Goal: Information Seeking & Learning: Understand process/instructions

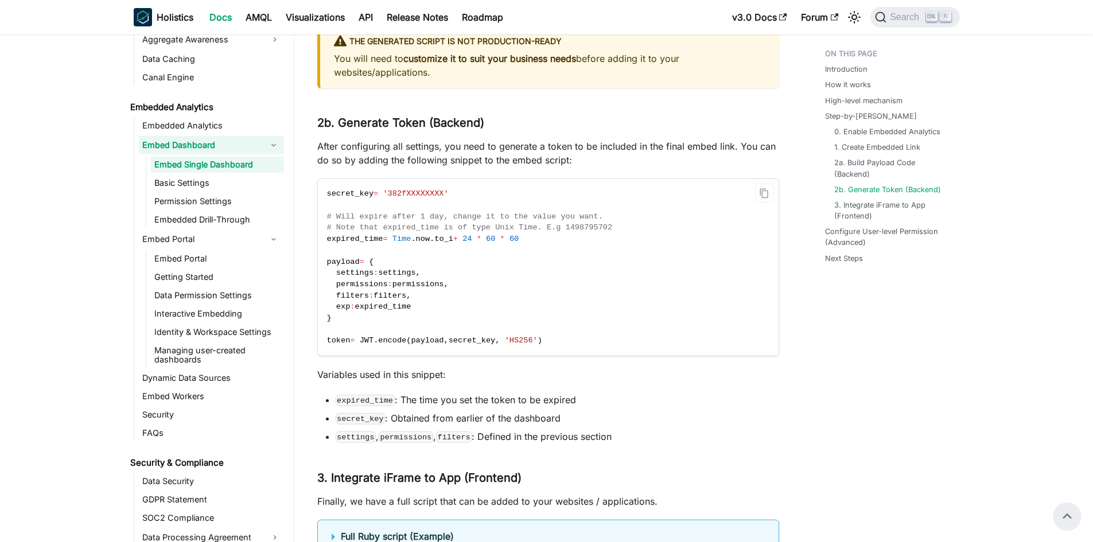
scroll to position [3083, 0]
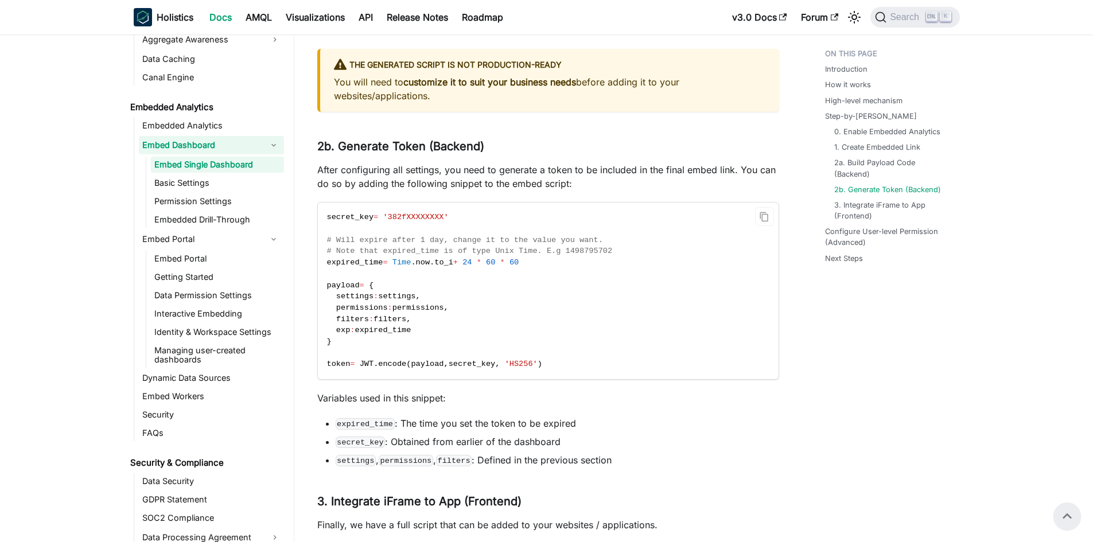
click at [432, 368] on span "payload" at bounding box center [427, 364] width 33 height 9
drag, startPoint x: 349, startPoint y: 353, endPoint x: 318, endPoint y: 300, distance: 61.9
click at [318, 300] on code "secret_key = '382fXXXXXXXX' # Will expire after 1 day, change it to the value y…" at bounding box center [547, 291] width 459 height 177
copy code "payload = { settings : settings , permissions : permissions , filters : filters…"
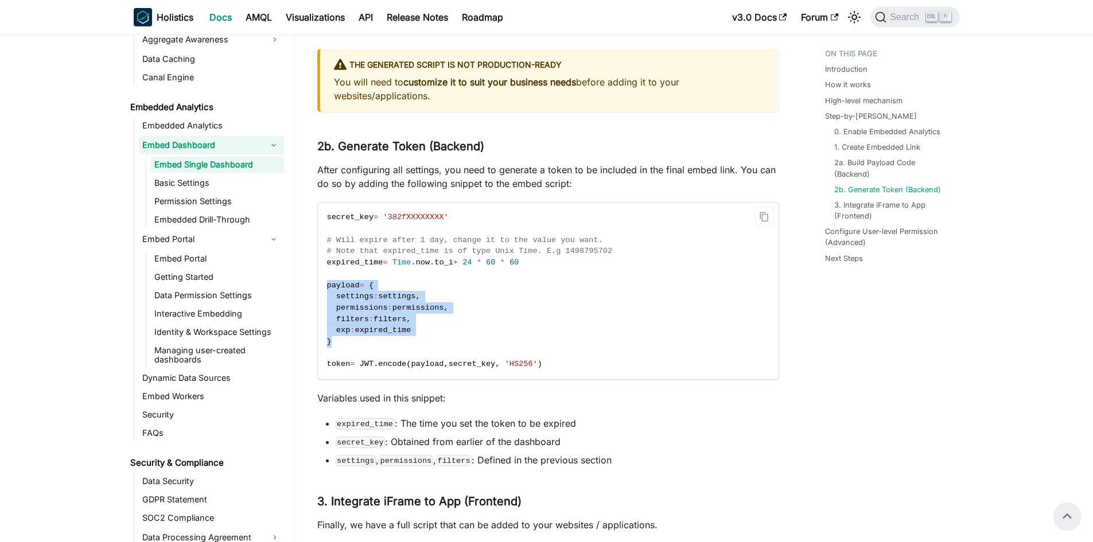
click at [486, 343] on code "secret_key = '382fXXXXXXXX' # Will expire after 1 day, change it to the value y…" at bounding box center [547, 291] width 459 height 177
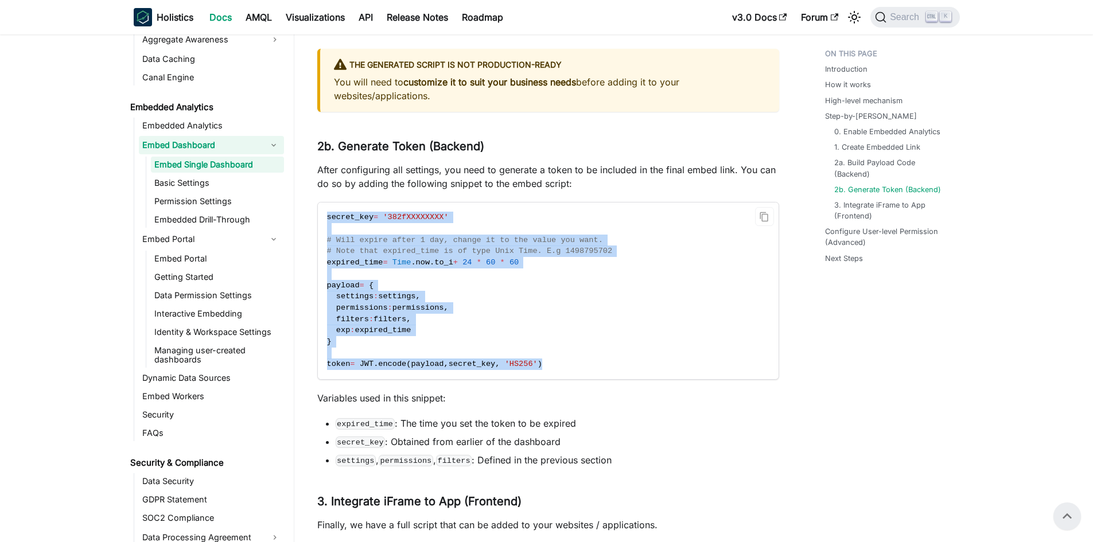
drag, startPoint x: 576, startPoint y: 375, endPoint x: 318, endPoint y: 216, distance: 303.0
click at [318, 216] on div "secret_key = '382fXXXXXXXX' # Will expire after 1 day, change it to the value y…" at bounding box center [548, 291] width 462 height 178
copy code "secret_key = '382fXXXXXXXX' # Will expire after 1 day, change it to the value y…"
click at [628, 271] on code "secret_key = '382fXXXXXXXX' # Will expire after 1 day, change it to the value y…" at bounding box center [547, 291] width 459 height 177
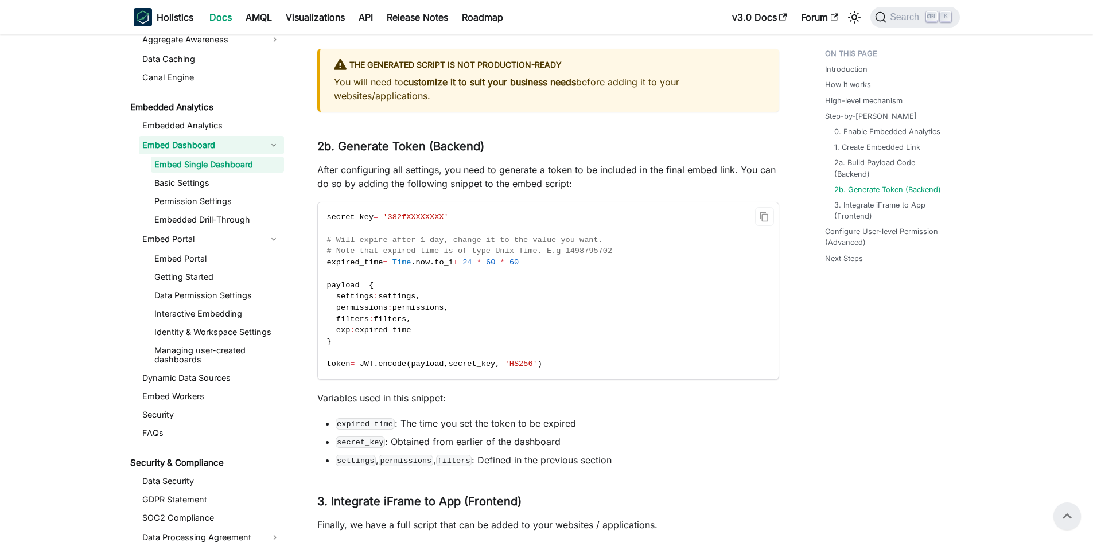
click at [488, 255] on span "# Note that expired_time is of type Unix Time. E.g 1498795702" at bounding box center [470, 251] width 286 height 9
copy span "Unix"
click at [771, 261] on code "secret_key = '382fXXXXXXXX' # Will expire after 1 day, change it to the value y…" at bounding box center [547, 291] width 459 height 177
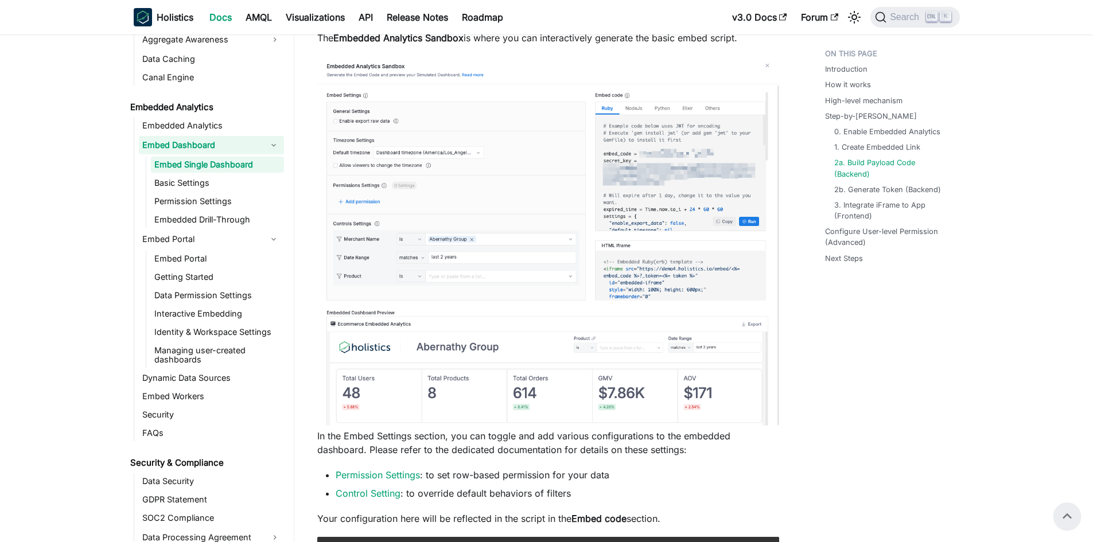
scroll to position [2280, 0]
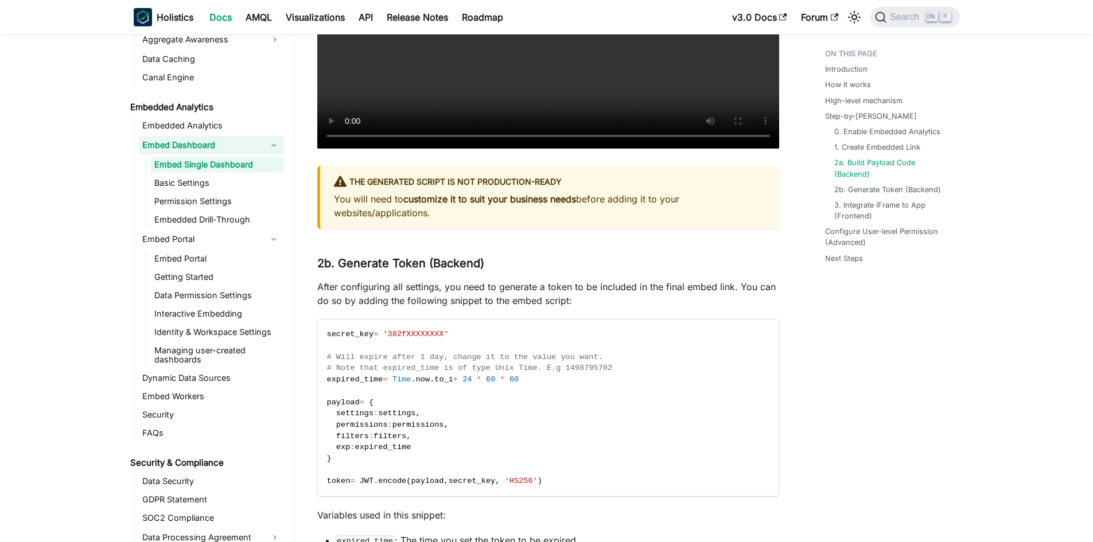
scroll to position [2968, 0]
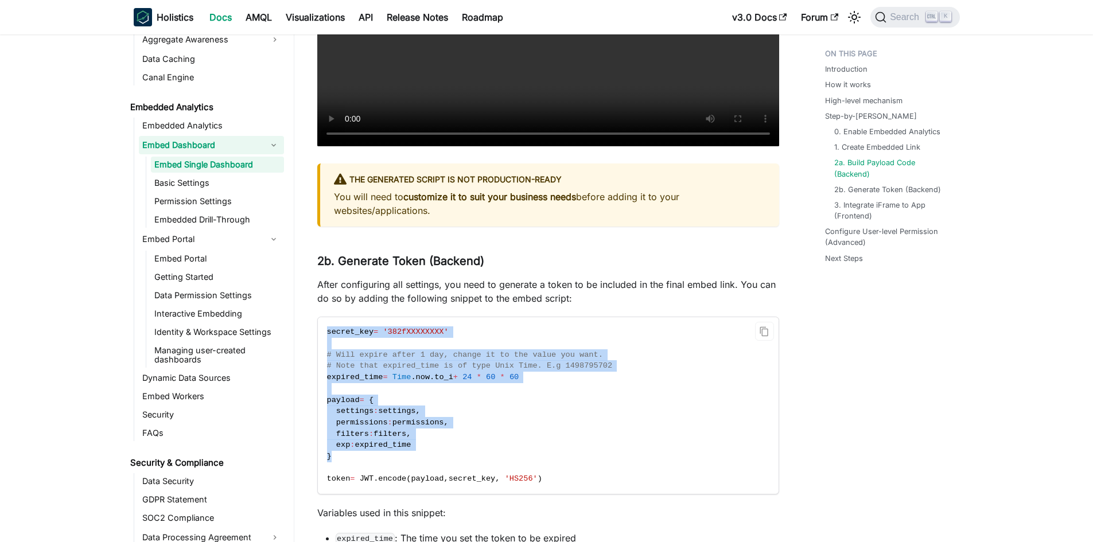
drag, startPoint x: 326, startPoint y: 344, endPoint x: 460, endPoint y: 473, distance: 185.9
click at [460, 473] on code "secret_key = '382fXXXXXXXX' # Will expire after 1 day, change it to the value y…" at bounding box center [547, 405] width 459 height 177
drag, startPoint x: 460, startPoint y: 473, endPoint x: 361, endPoint y: 379, distance: 136.4
click at [325, 342] on code "secret_key = '382fXXXXXXXX' # Will expire after 1 day, change it to the value y…" at bounding box center [547, 405] width 459 height 177
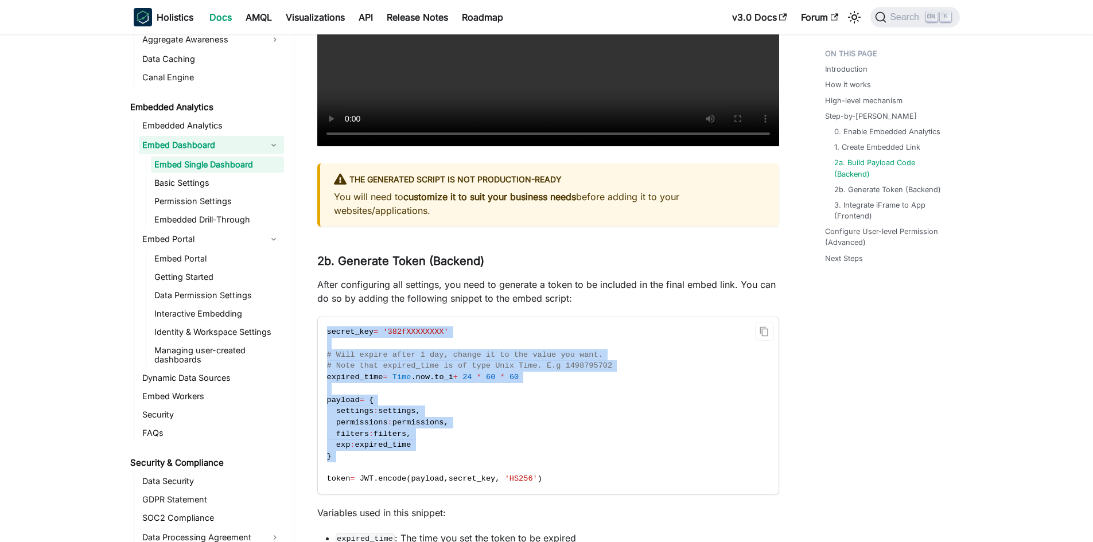
click at [401, 414] on code "secret_key = '382fXXXXXXXX' # Will expire after 1 day, change it to the value y…" at bounding box center [547, 405] width 459 height 177
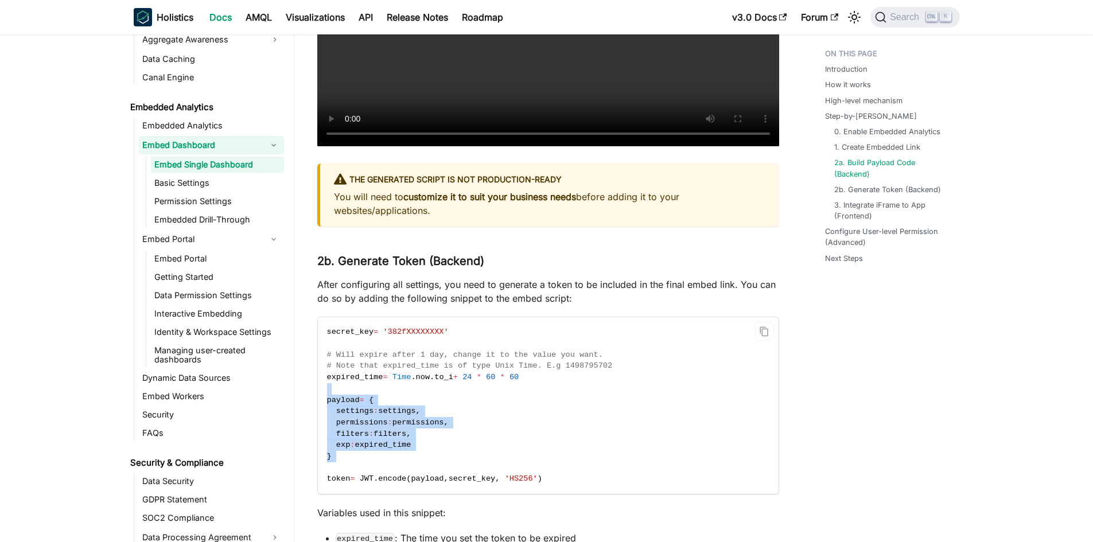
drag, startPoint x: 401, startPoint y: 404, endPoint x: 421, endPoint y: 480, distance: 78.8
click at [421, 481] on code "secret_key = '382fXXXXXXXX' # Will expire after 1 day, change it to the value y…" at bounding box center [547, 405] width 459 height 177
click at [420, 480] on code "secret_key = '382fXXXXXXXX' # Will expire after 1 day, change it to the value y…" at bounding box center [547, 405] width 459 height 177
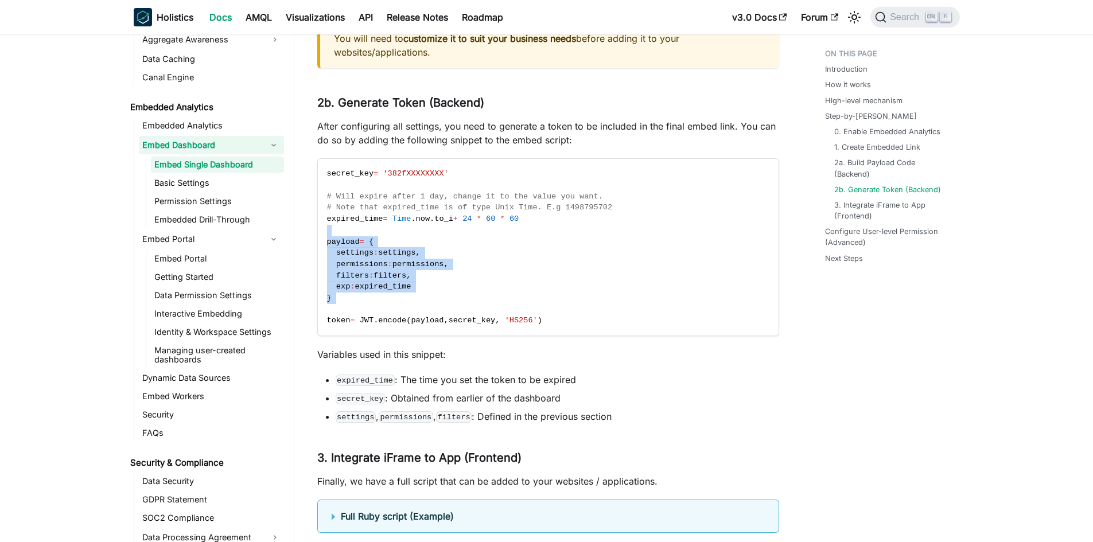
scroll to position [3140, 0]
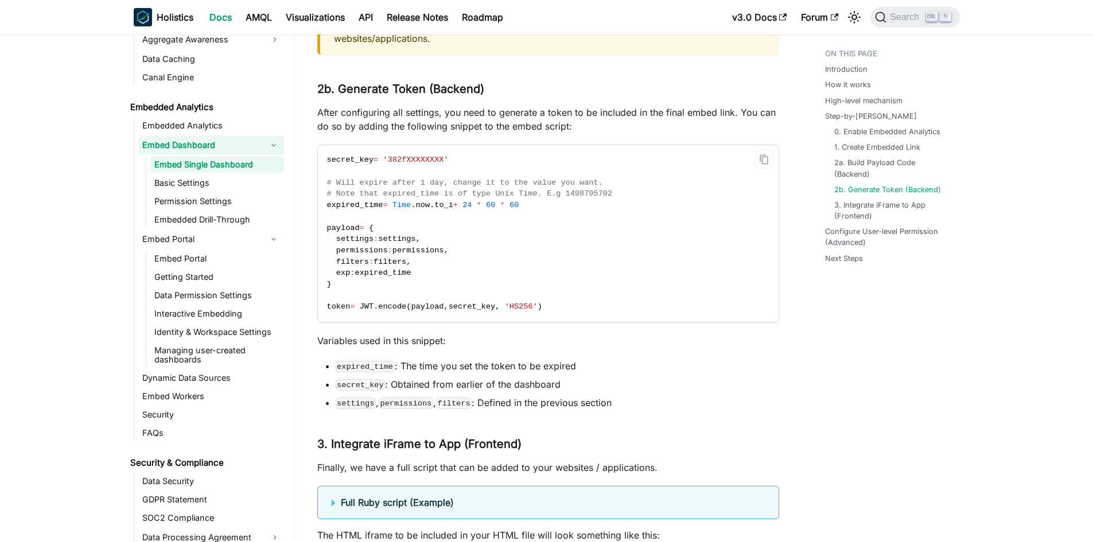
click at [548, 322] on code "secret_key = '382fXXXXXXXX' # Will expire after 1 day, change it to the value y…" at bounding box center [547, 233] width 459 height 177
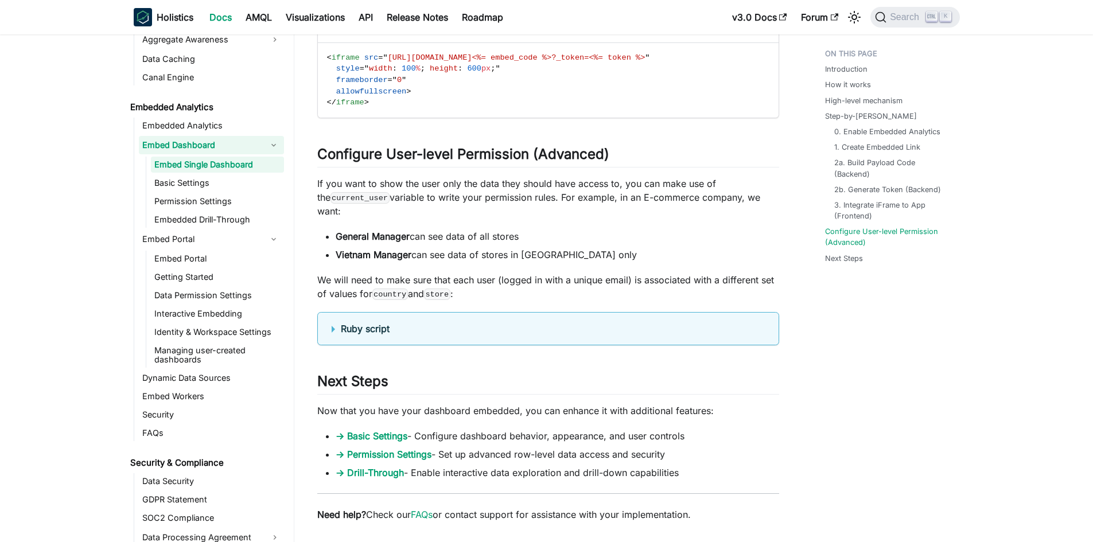
scroll to position [3714, 0]
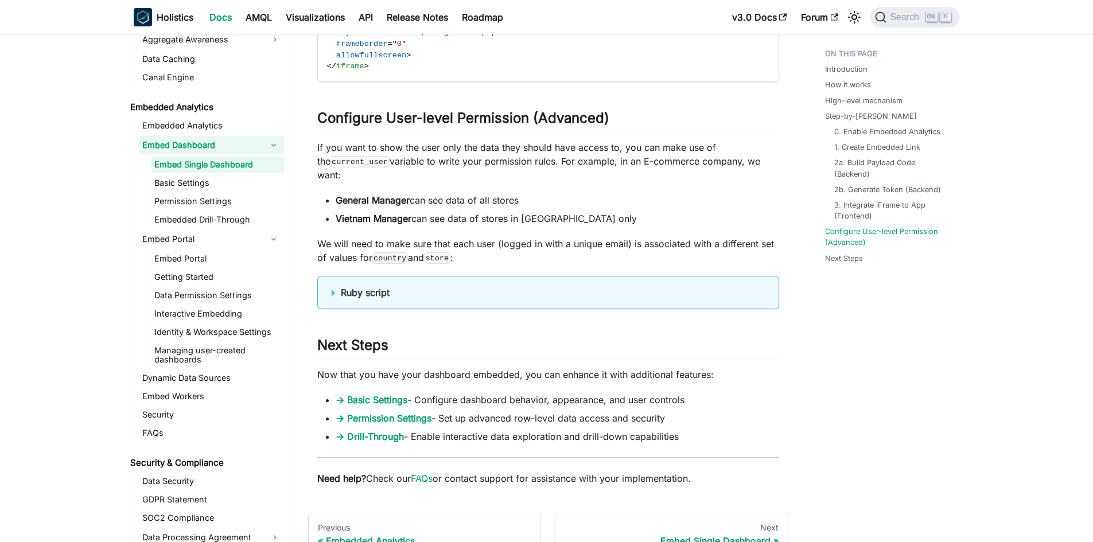
click at [332, 294] on summary "Ruby script" at bounding box center [548, 293] width 433 height 14
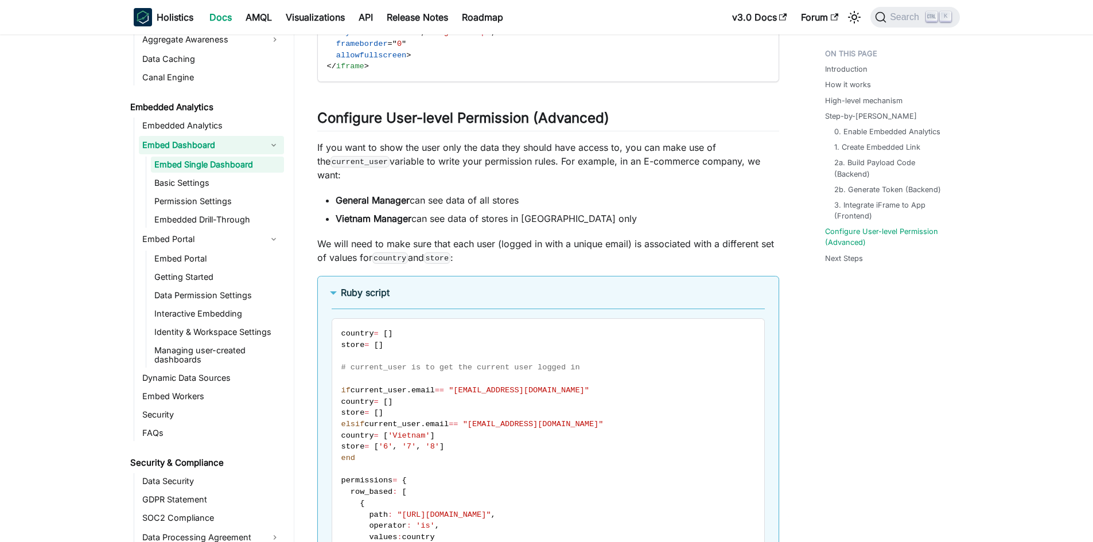
click at [332, 294] on summary "Ruby script" at bounding box center [548, 293] width 433 height 14
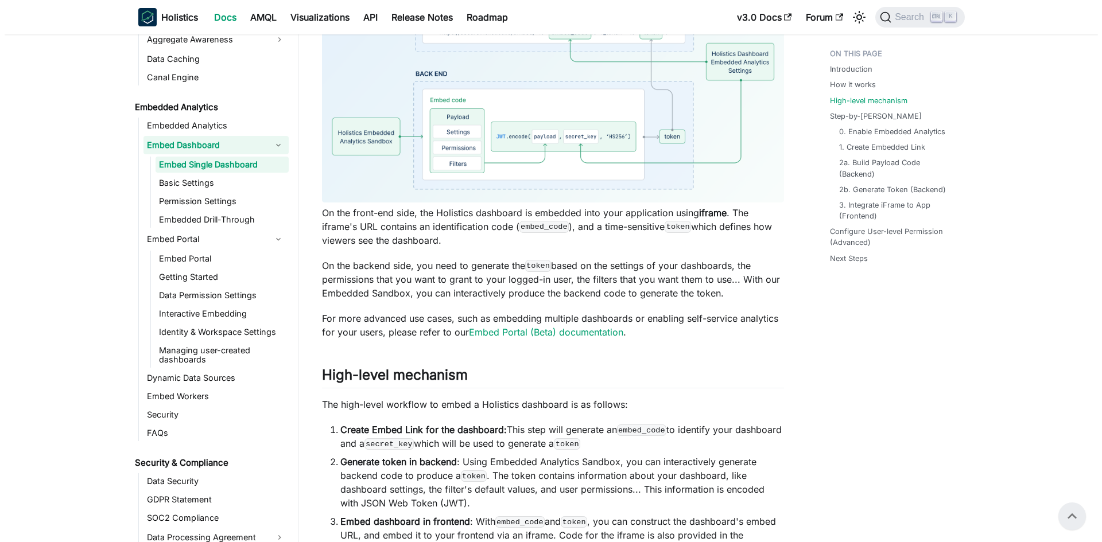
scroll to position [444, 0]
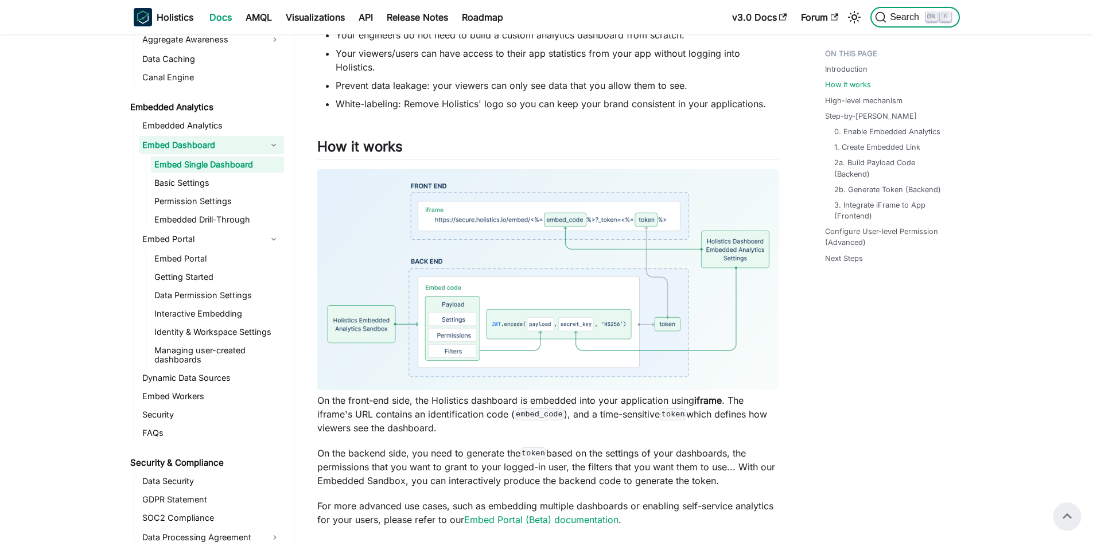
click at [895, 14] on span "Search" at bounding box center [907, 17] width 40 height 10
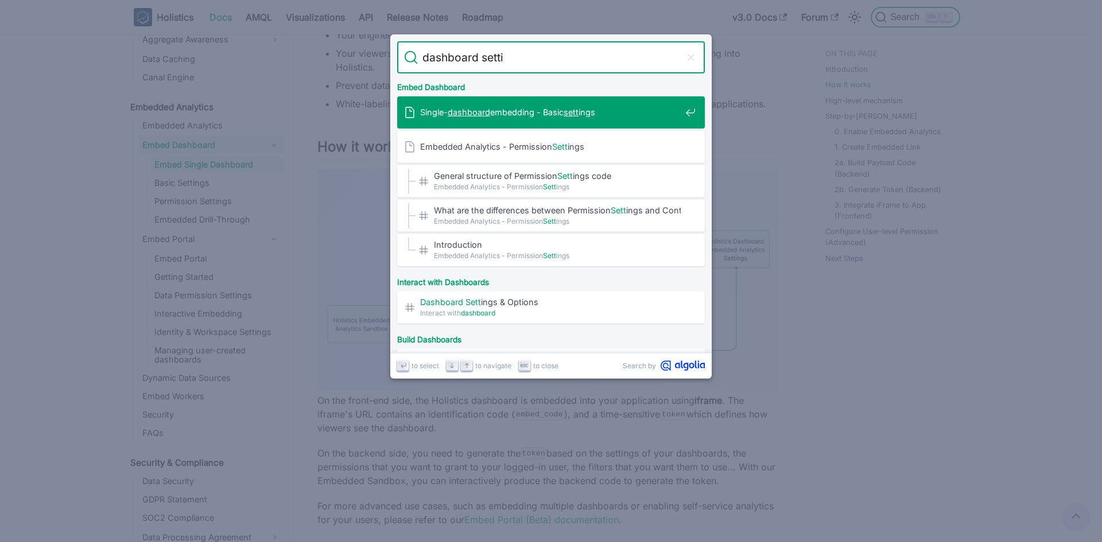
type input "dashboard settin"
click at [532, 118] on span "Single- dashboard embedding - Basic settin gs" at bounding box center [550, 112] width 261 height 11
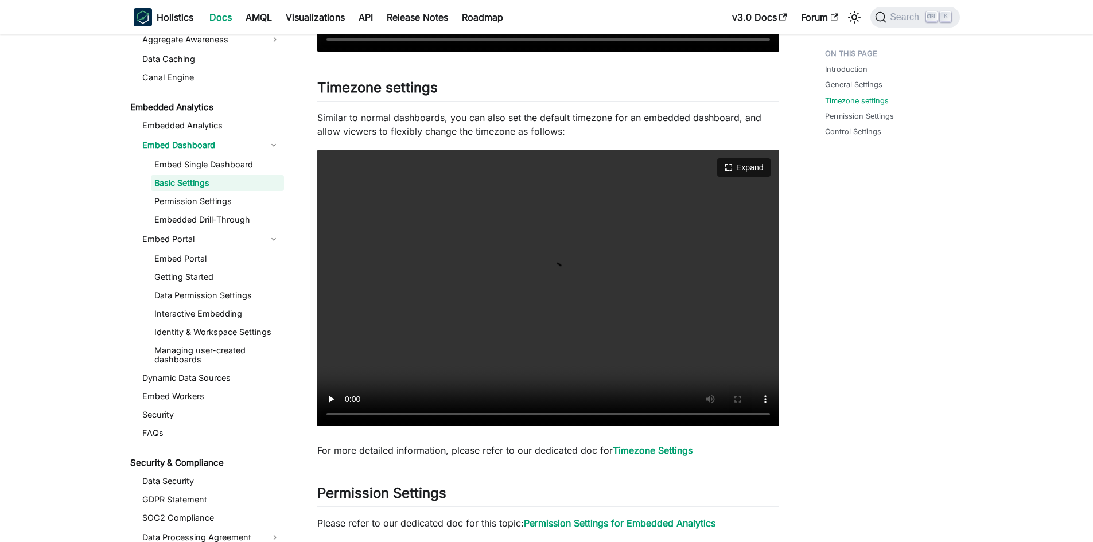
scroll to position [574, 0]
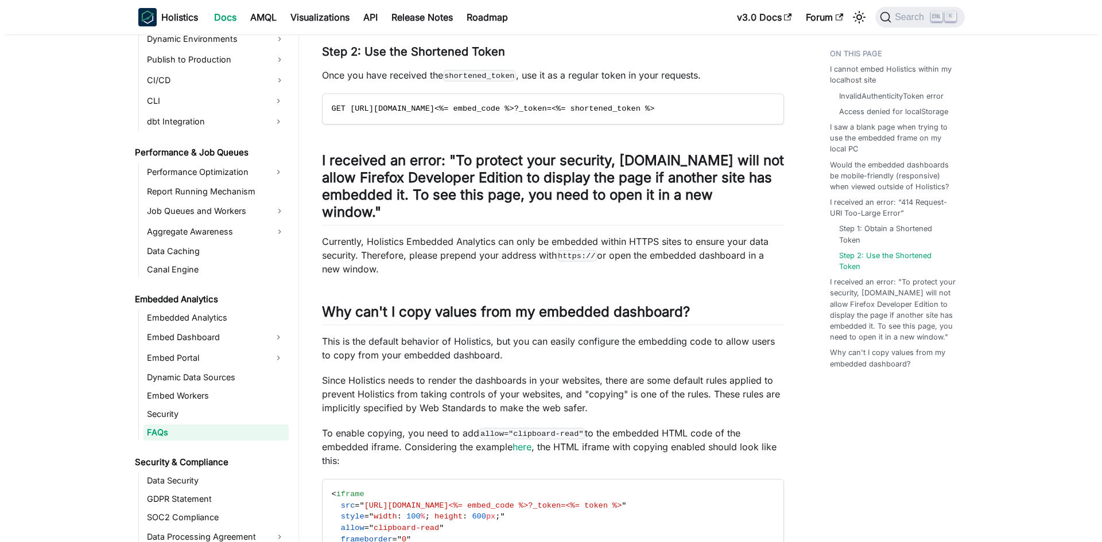
scroll to position [1262, 0]
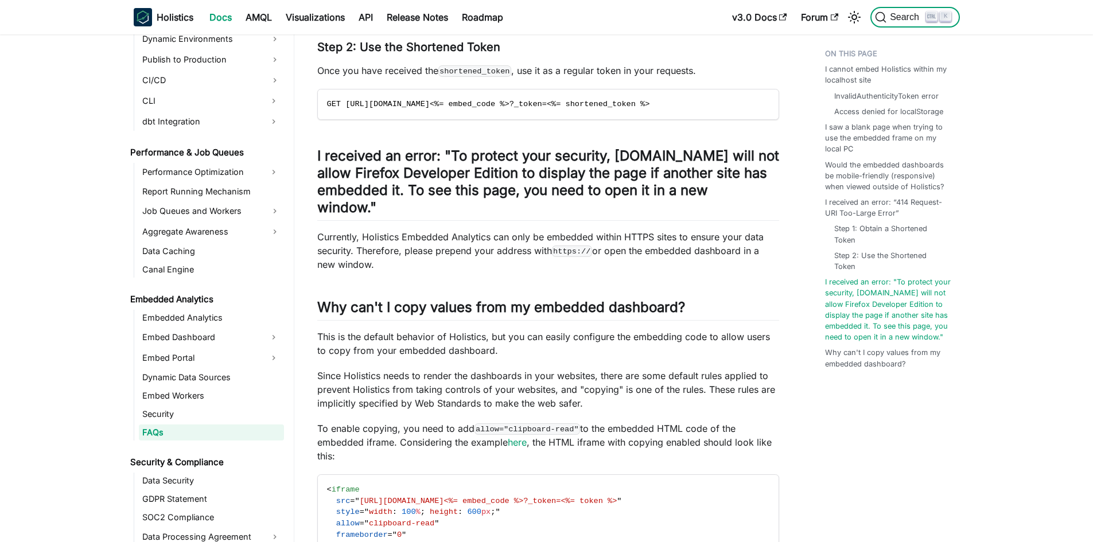
click at [903, 15] on span "Search" at bounding box center [907, 17] width 40 height 10
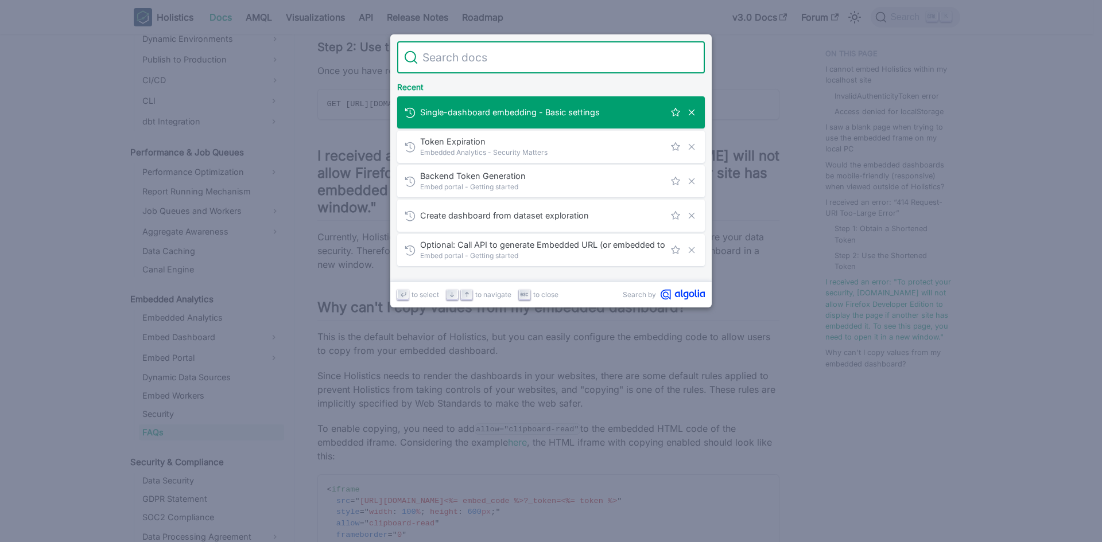
type input "Refused to frame 'https://secure.holistics.io/' because an ances"
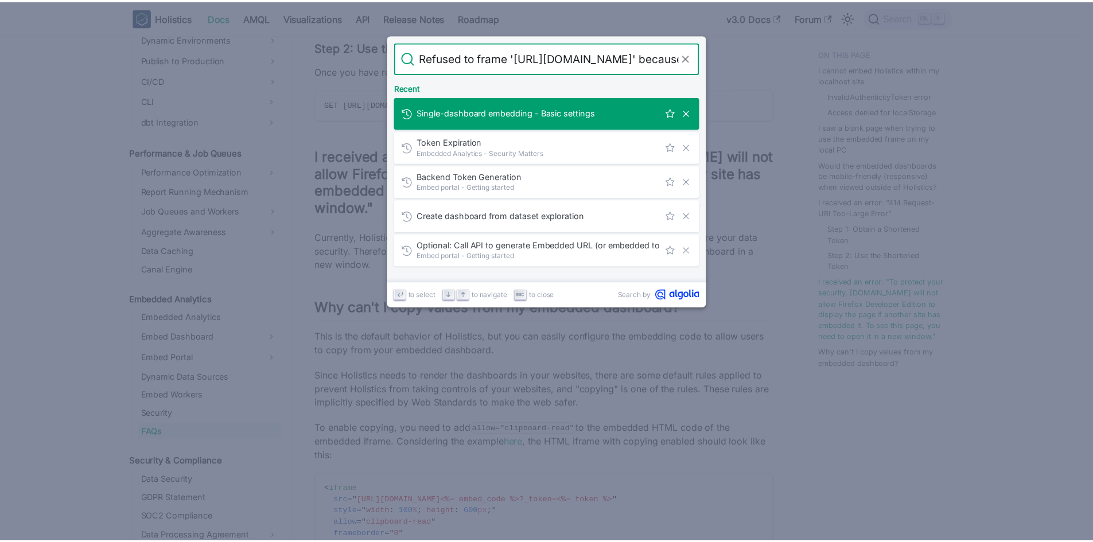
scroll to position [0, 70]
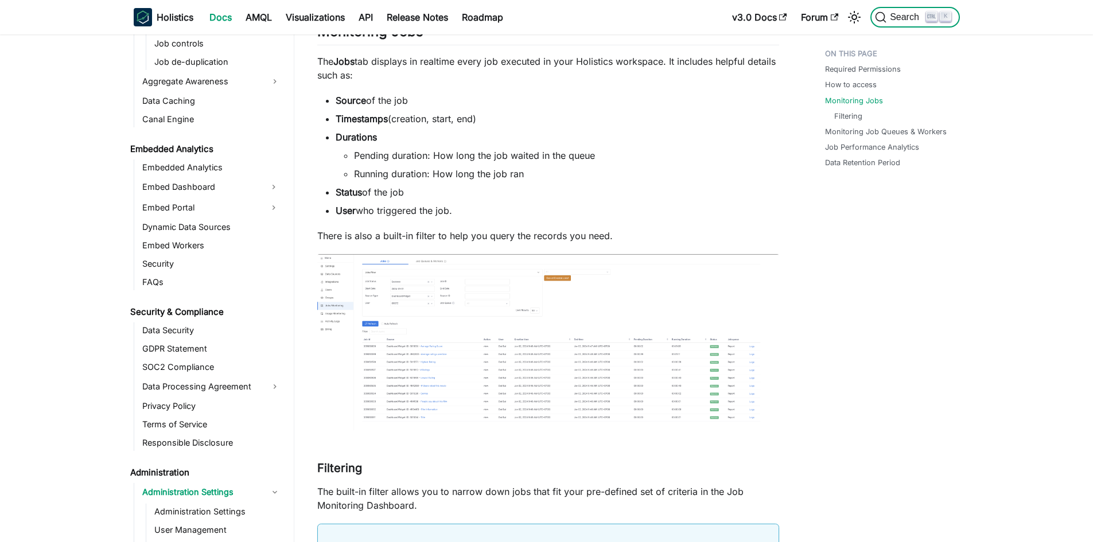
scroll to position [1230, 0]
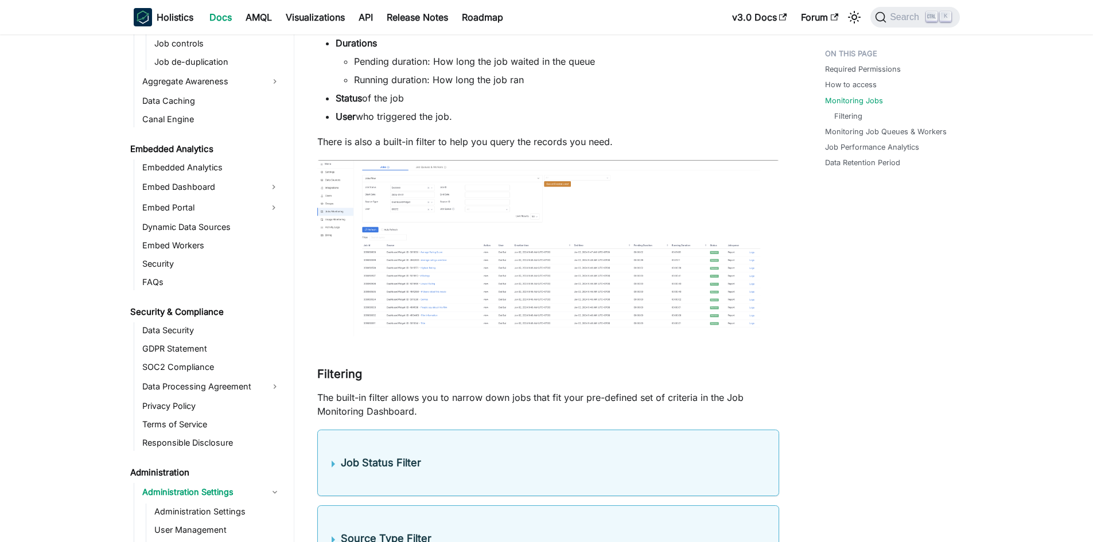
click at [491, 277] on img at bounding box center [548, 248] width 462 height 176
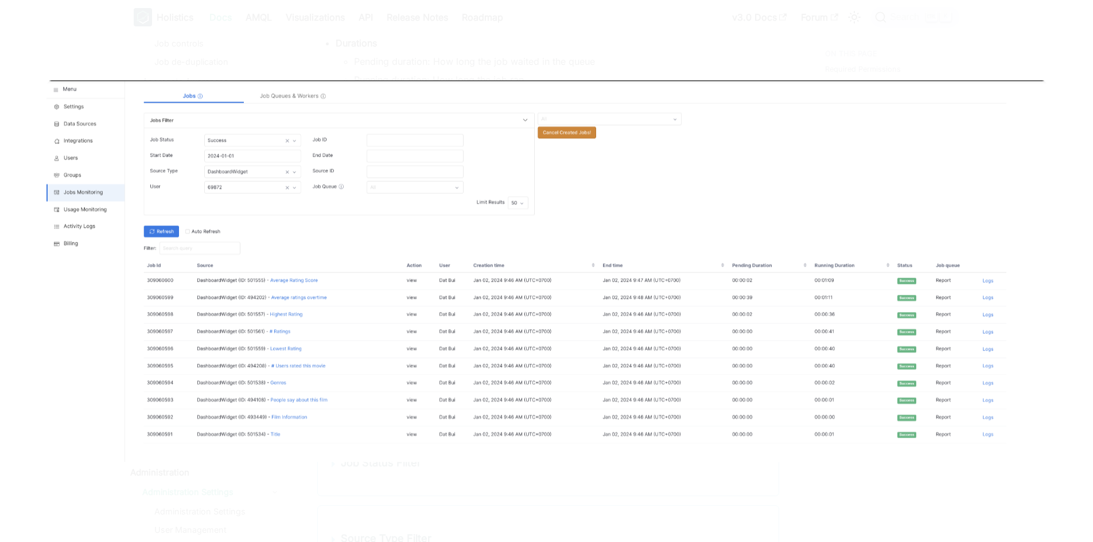
click at [310, 296] on img at bounding box center [546, 271] width 1001 height 382
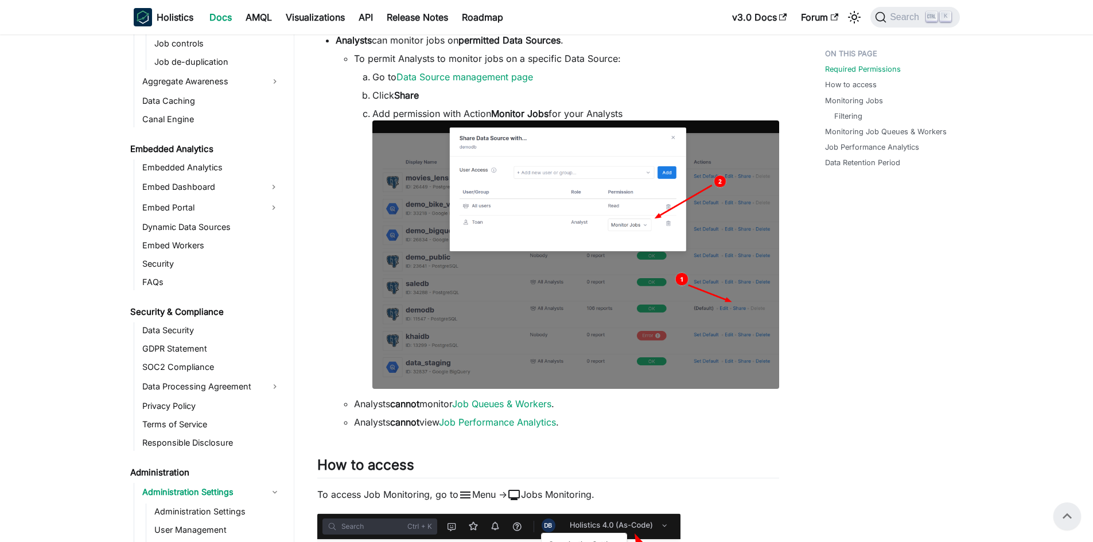
scroll to position [287, 0]
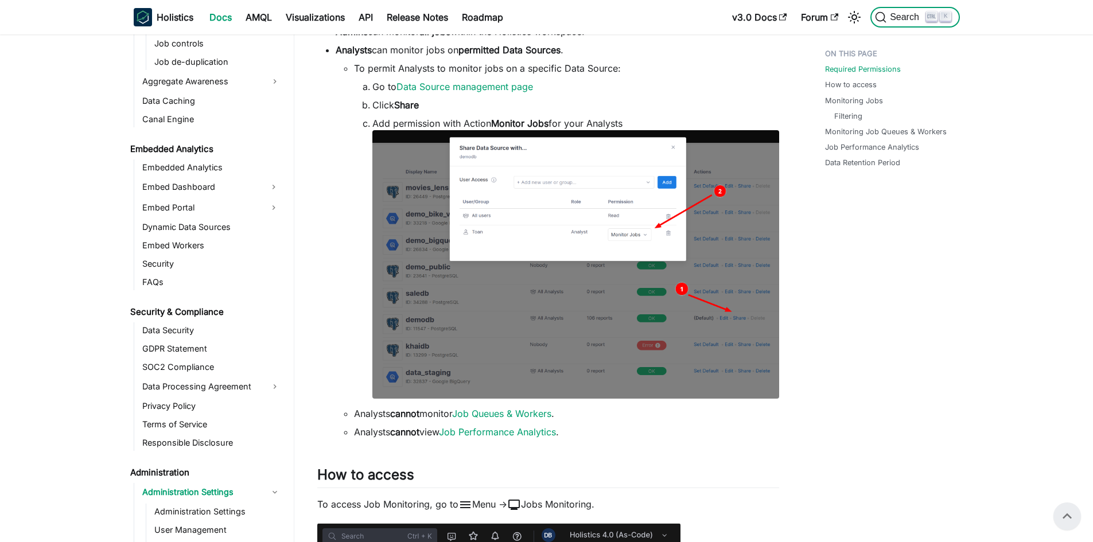
click at [916, 15] on span "Search" at bounding box center [907, 17] width 40 height 10
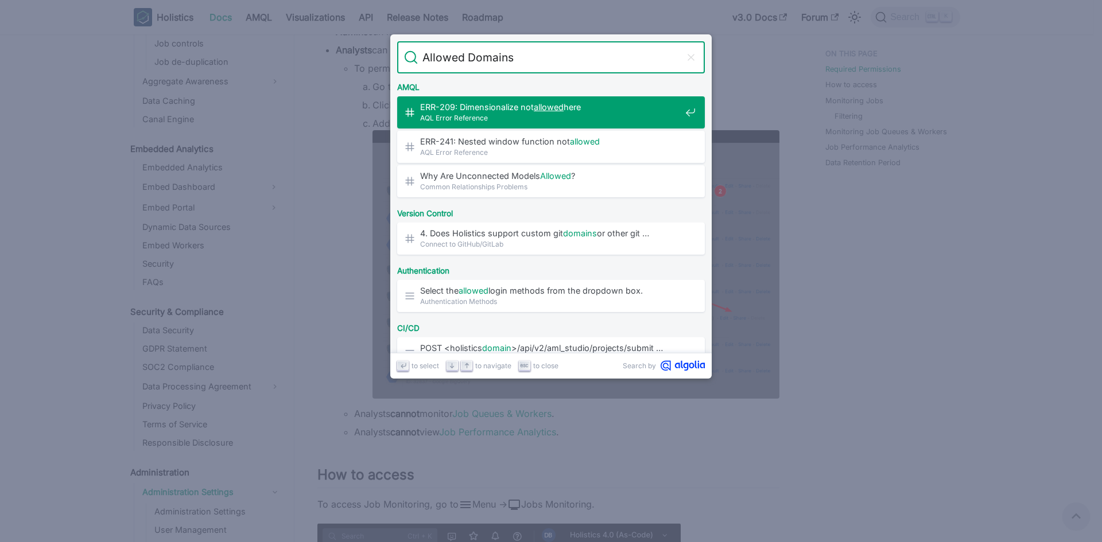
type input "Allowed Domains"
click at [586, 53] on input "Allowed Domains" at bounding box center [551, 57] width 266 height 32
click at [534, 118] on span "AQL Error Reference" at bounding box center [550, 117] width 261 height 11
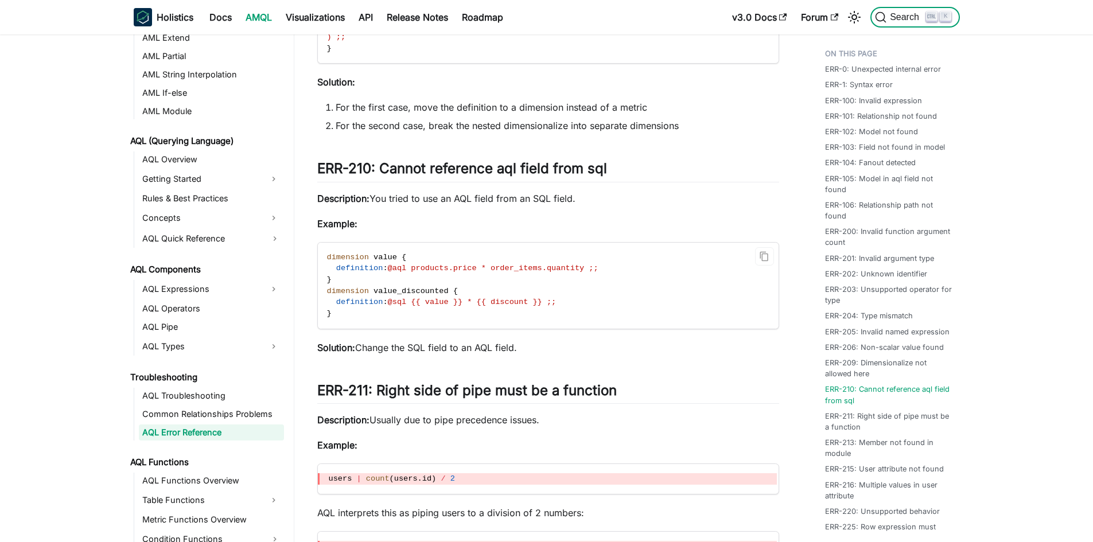
scroll to position [3931, 0]
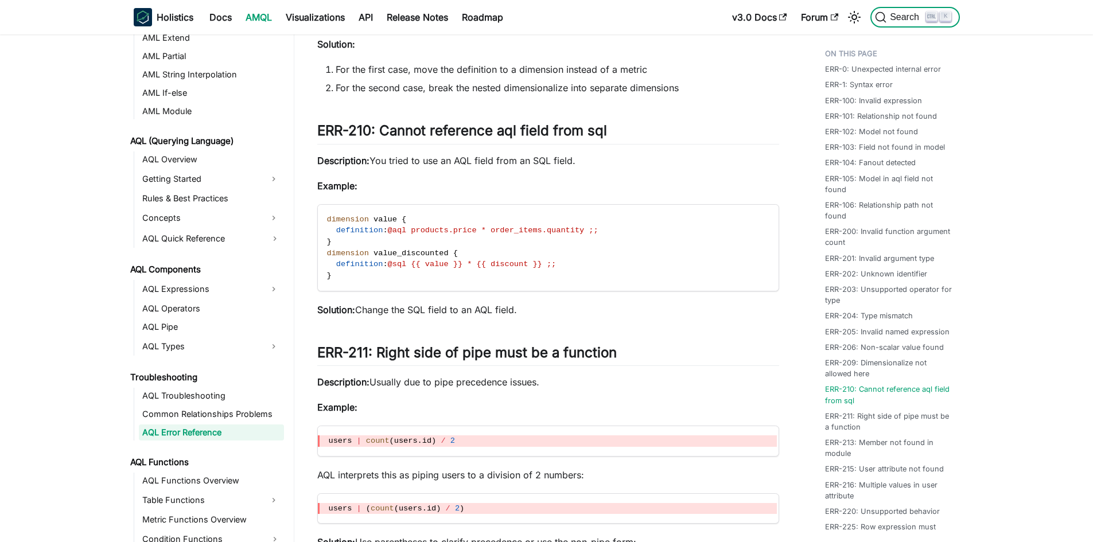
click at [899, 23] on button "Search K" at bounding box center [914, 17] width 89 height 21
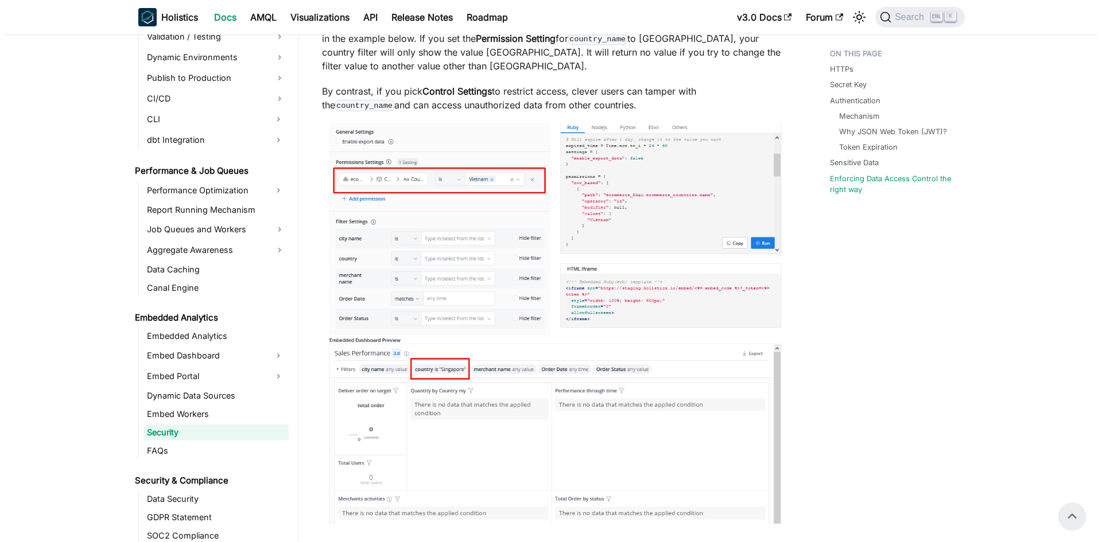
scroll to position [1478, 0]
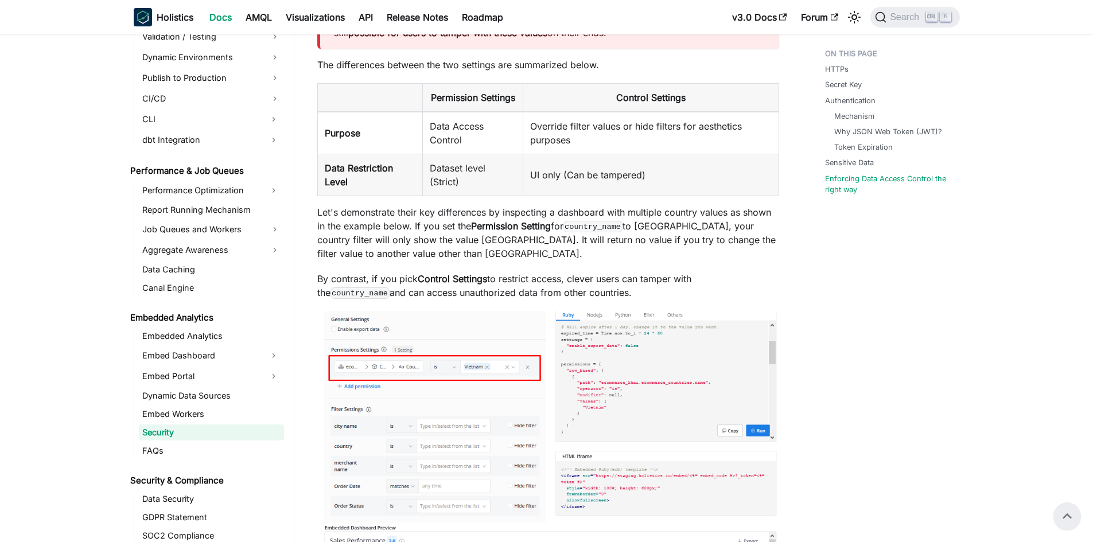
click at [596, 381] on img at bounding box center [548, 511] width 462 height 401
click at [884, 14] on icon "Search (Ctrl+K)" at bounding box center [881, 18] width 10 height 10
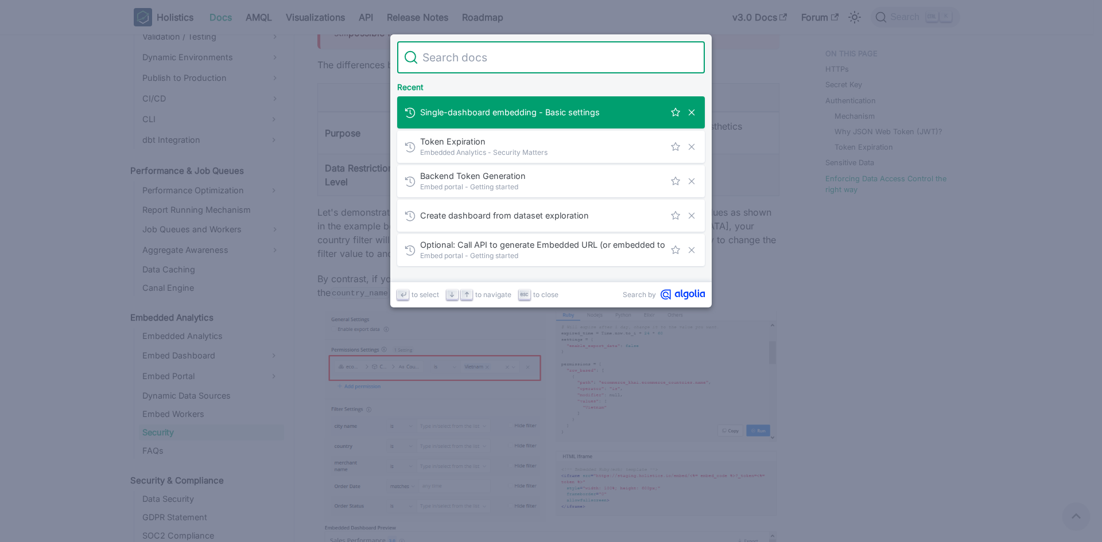
click at [520, 56] on input "Search" at bounding box center [558, 57] width 280 height 32
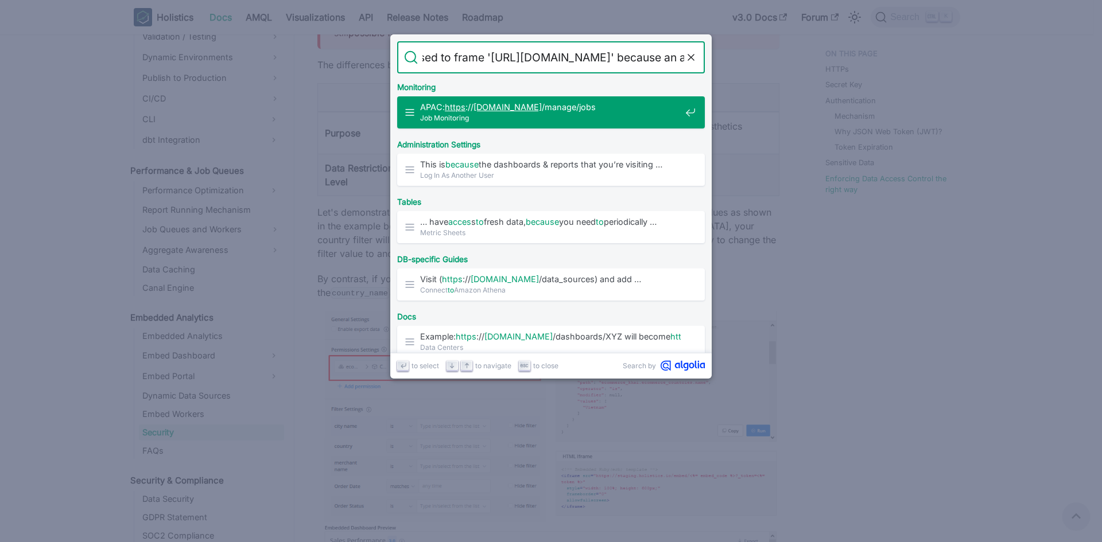
scroll to position [0, 0]
drag, startPoint x: 512, startPoint y: 58, endPoint x: 386, endPoint y: 57, distance: 126.2
click at [386, 57] on div "Search Refused to frame 'https://secure.holistics.io/' because an ances Cancel …" at bounding box center [551, 271] width 1102 height 542
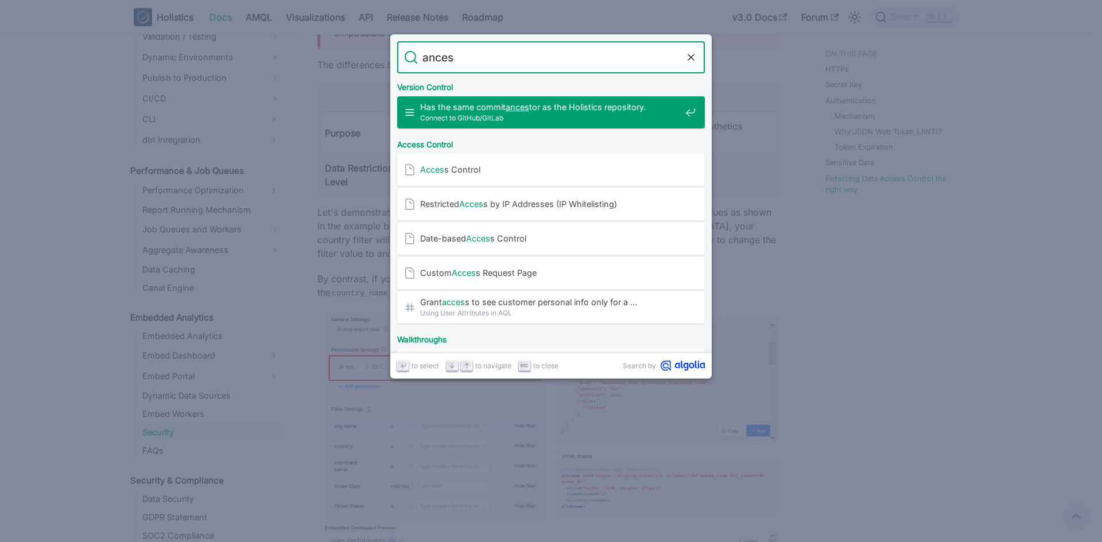
click at [503, 56] on input "ances" at bounding box center [551, 57] width 266 height 32
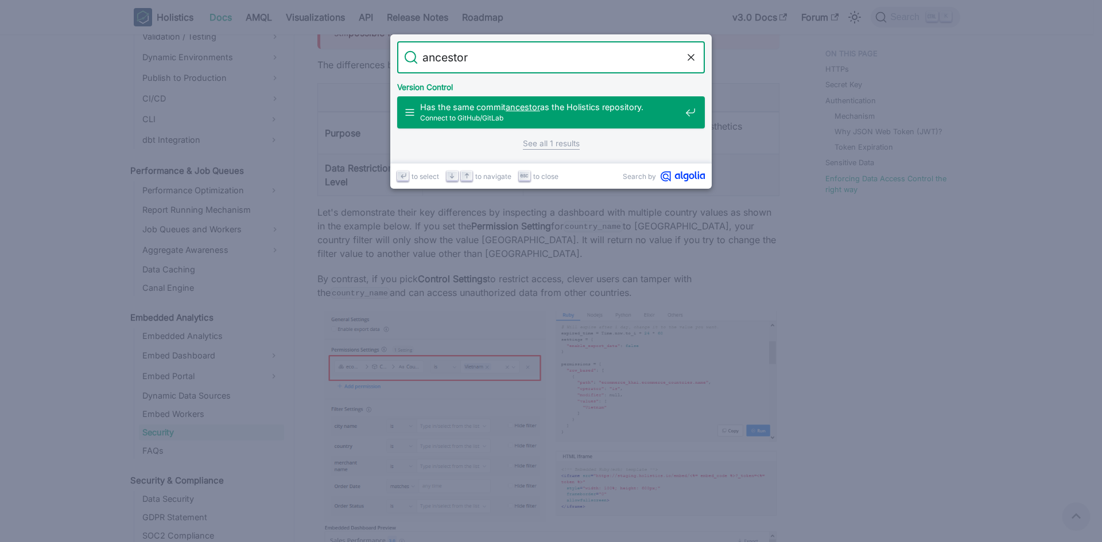
click at [575, 58] on input "ancestor" at bounding box center [551, 57] width 266 height 32
type input "ancestor"
click at [522, 51] on input "ancestor" at bounding box center [551, 57] width 266 height 32
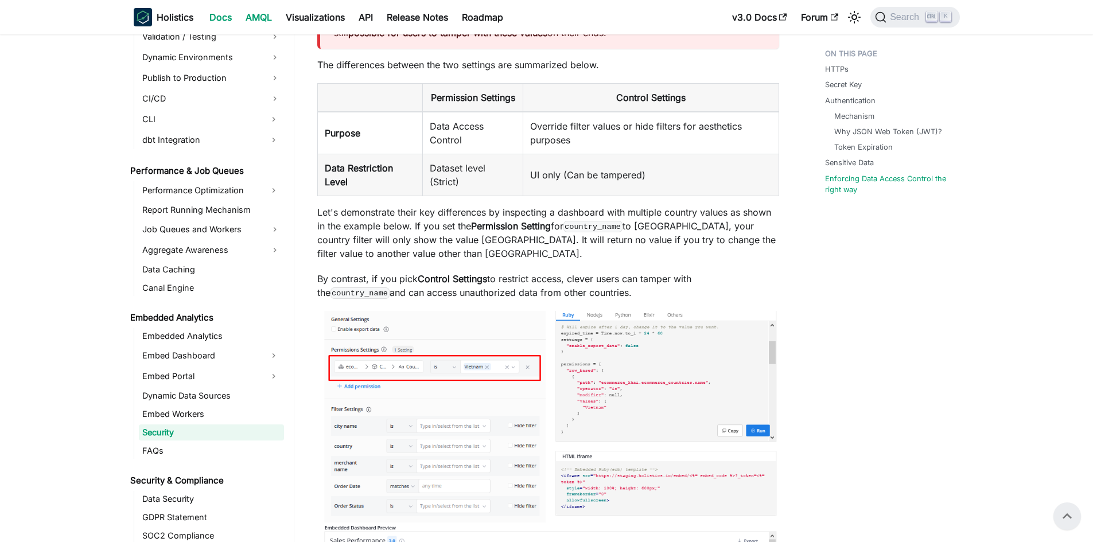
drag, startPoint x: 261, startPoint y: 75, endPoint x: 246, endPoint y: 15, distance: 61.5
click at [897, 8] on button "Search K" at bounding box center [914, 17] width 89 height 21
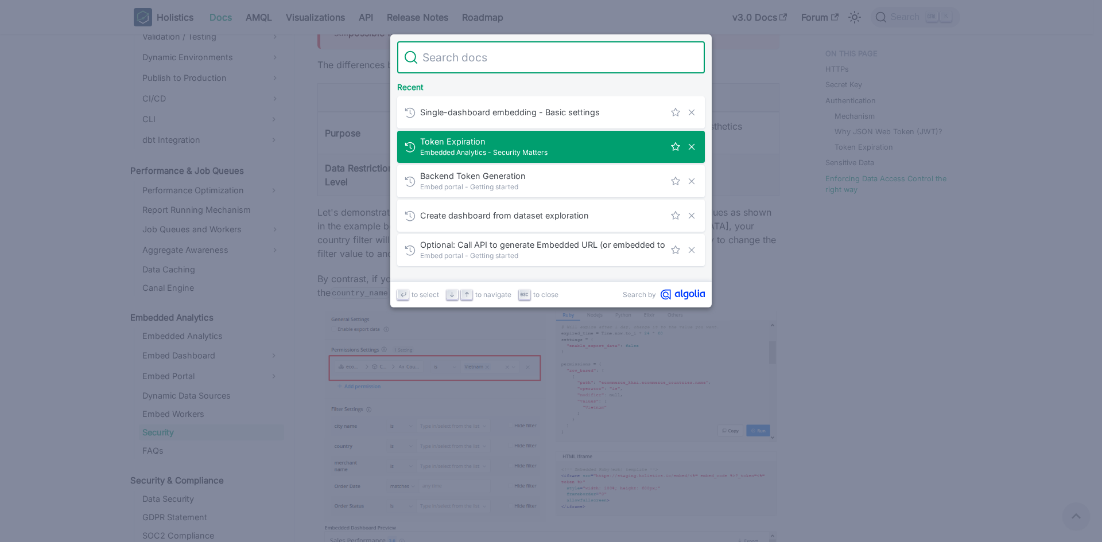
type input "frame-ancestors 'self'"
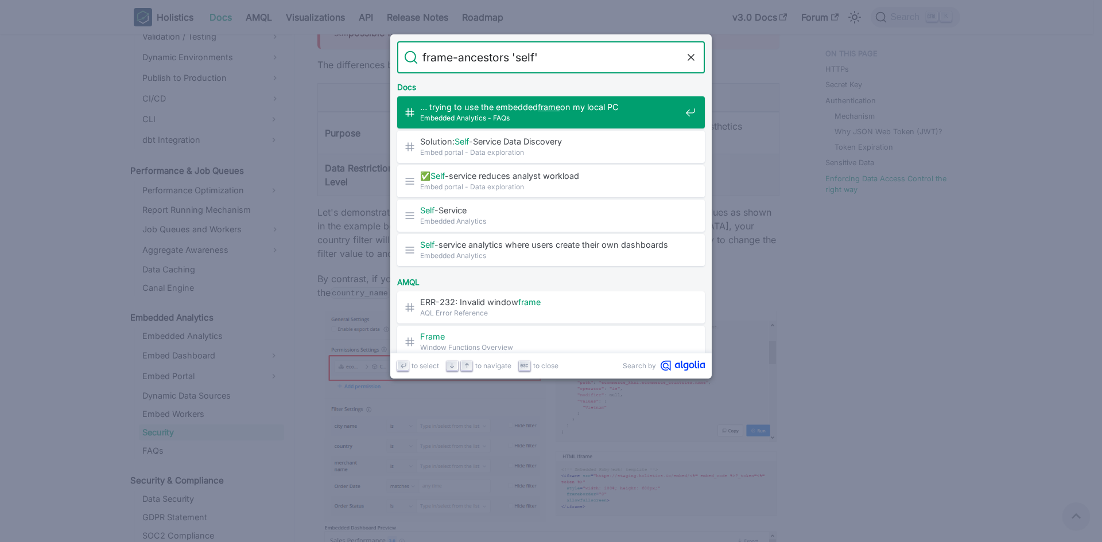
click at [551, 106] on mark "frame" at bounding box center [549, 107] width 22 height 10
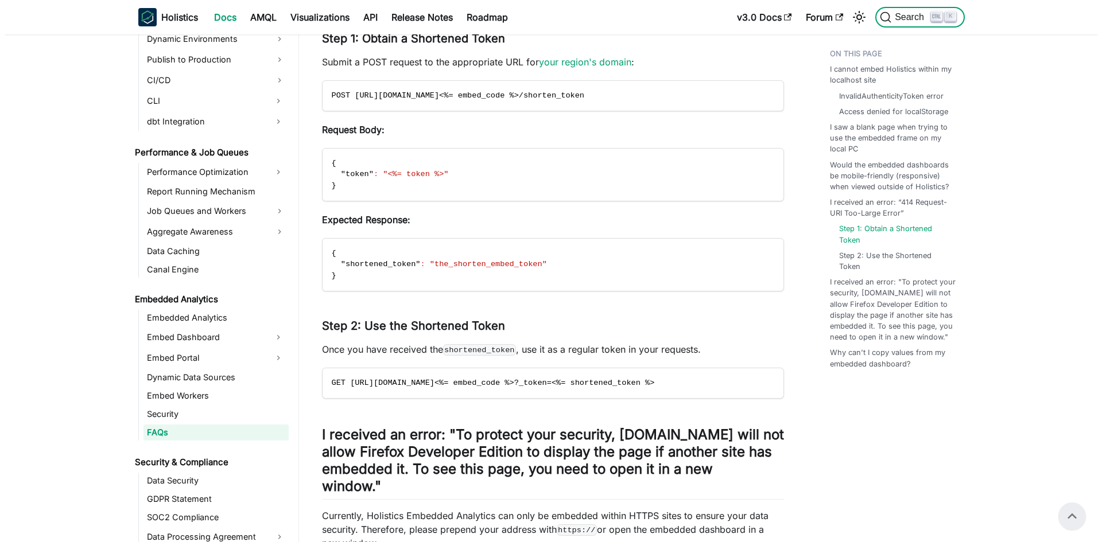
scroll to position [962, 0]
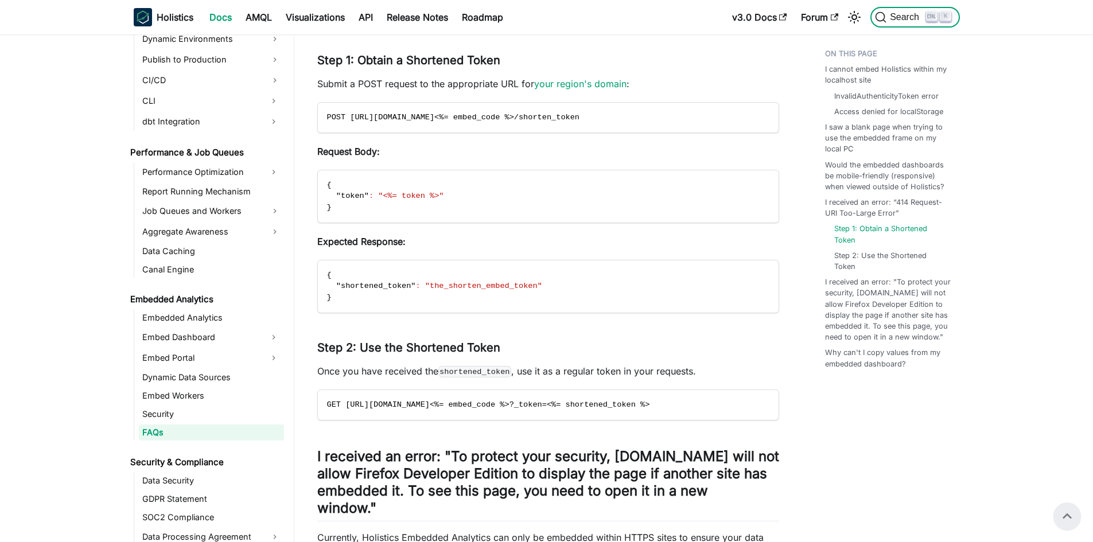
click at [889, 16] on span "Search" at bounding box center [907, 17] width 40 height 10
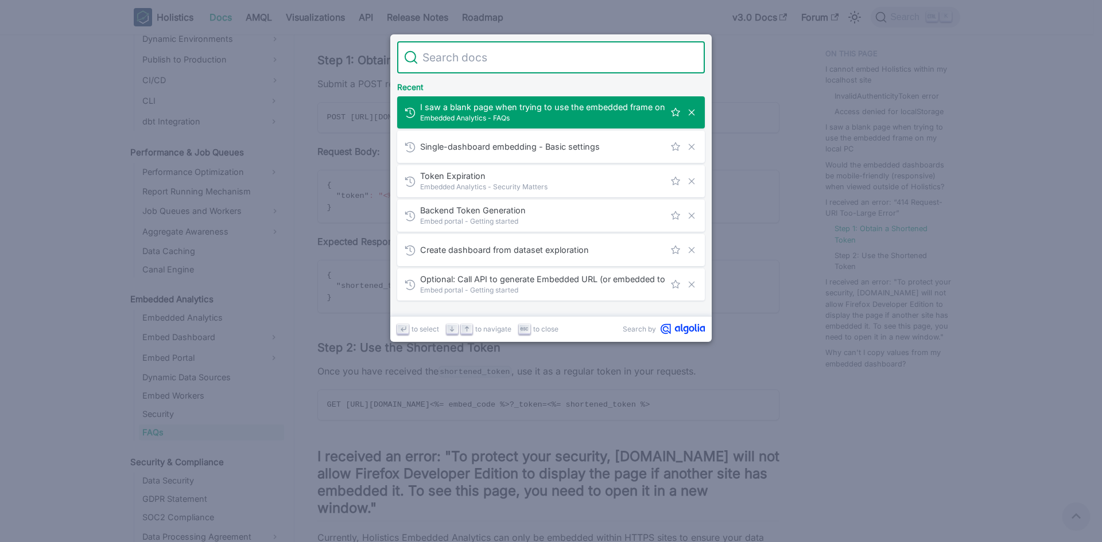
click at [511, 60] on input "Search" at bounding box center [558, 57] width 280 height 32
type input "frame-ancestors 'self'"
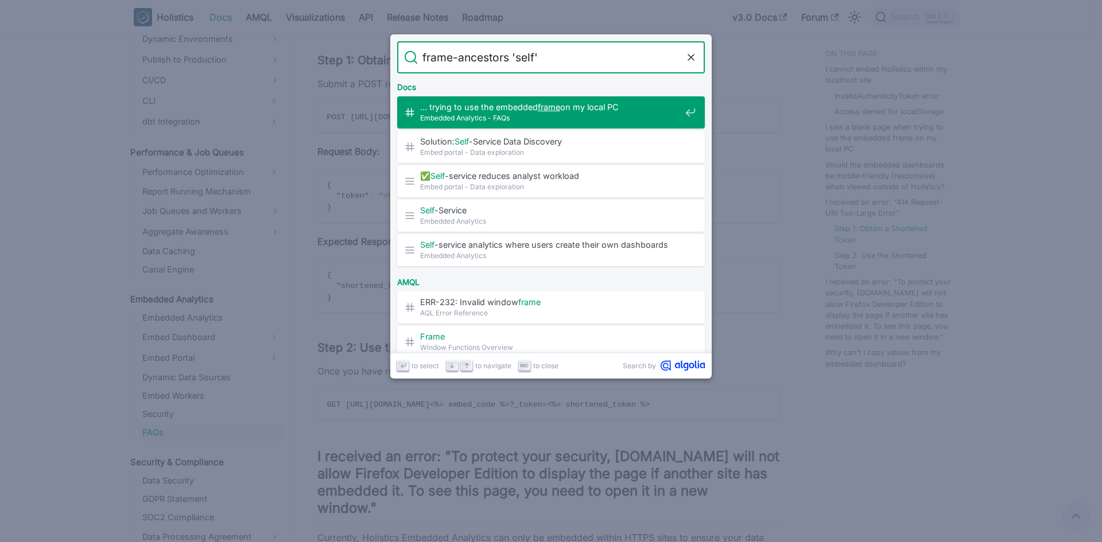
click at [457, 117] on span "Embedded Analytics - FAQs" at bounding box center [550, 117] width 261 height 11
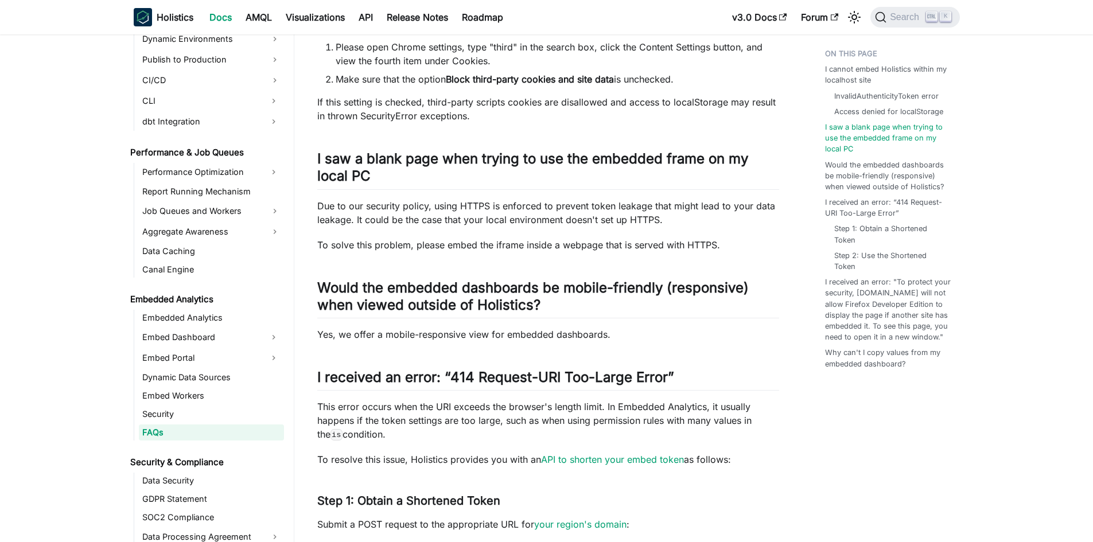
scroll to position [547, 0]
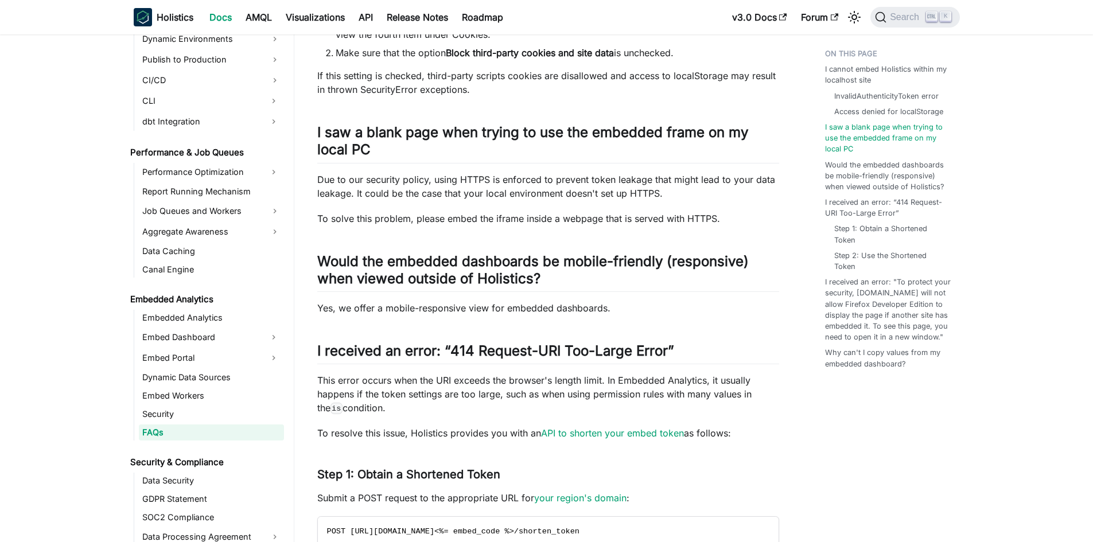
click at [624, 195] on div "Embedded Analytics - FAQs I cannot embed Holistics within my localhost site ​ S…" at bounding box center [548, 409] width 462 height 1779
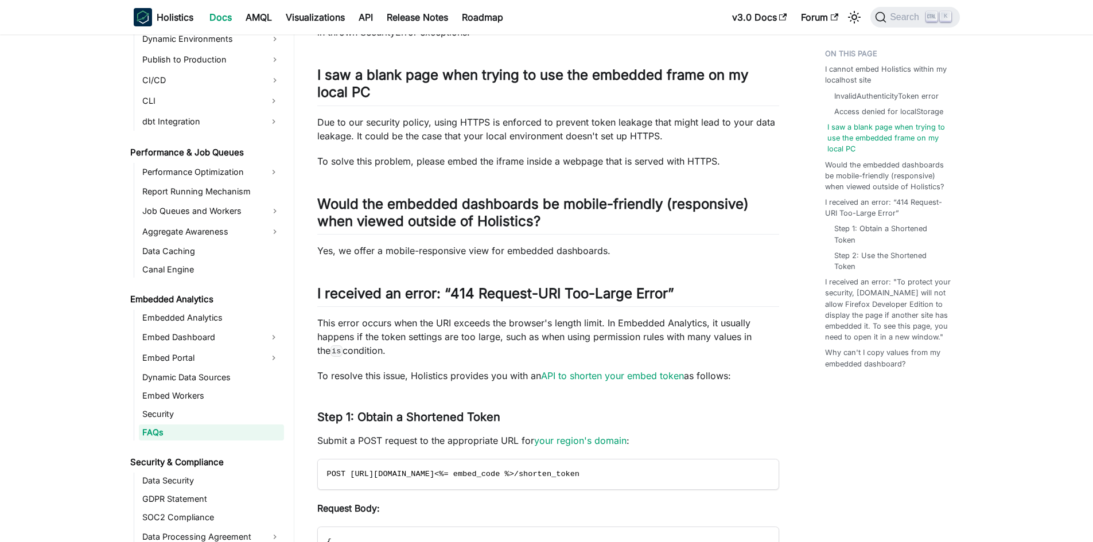
click at [918, 130] on link "I saw a blank page when trying to use the embedded frame on my local PC" at bounding box center [891, 138] width 128 height 33
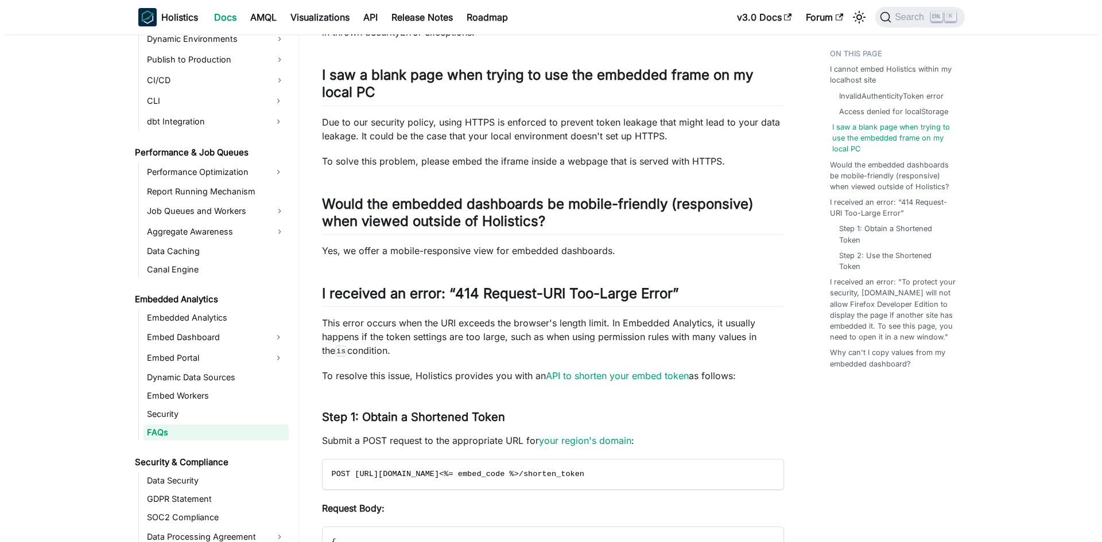
scroll to position [617, 0]
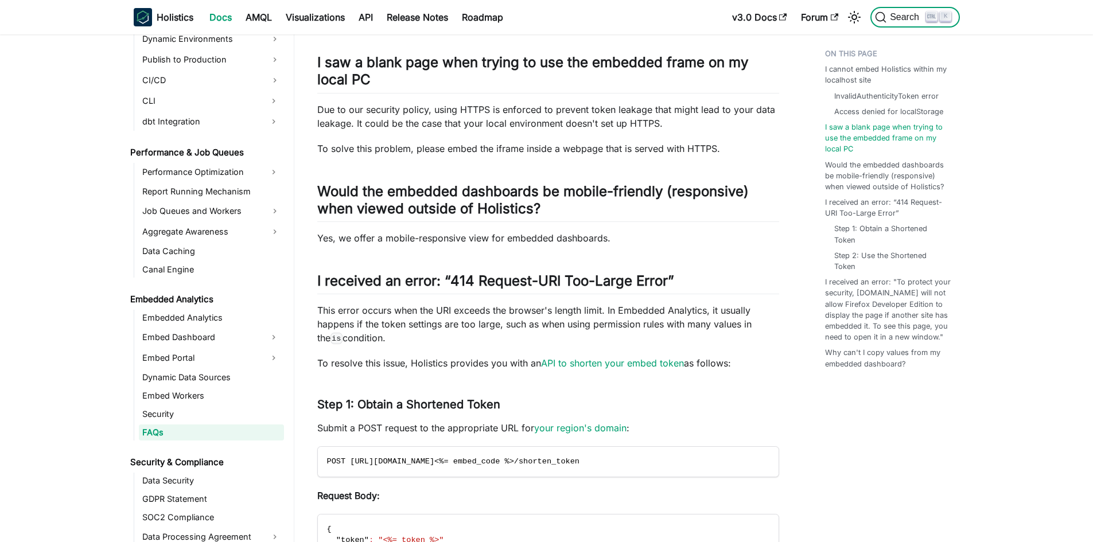
click at [904, 15] on span "Search" at bounding box center [907, 17] width 40 height 10
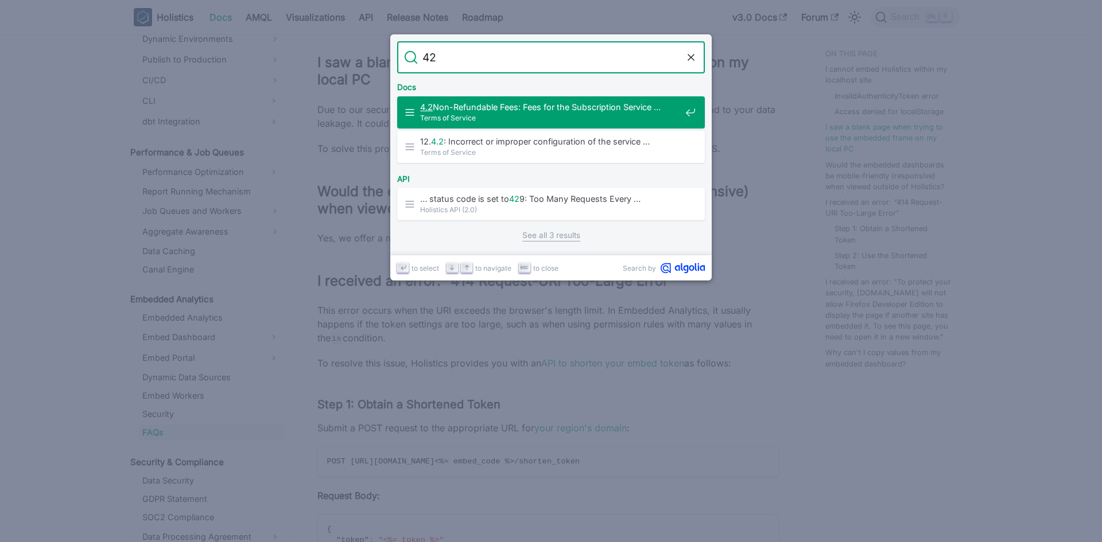
type input "4"
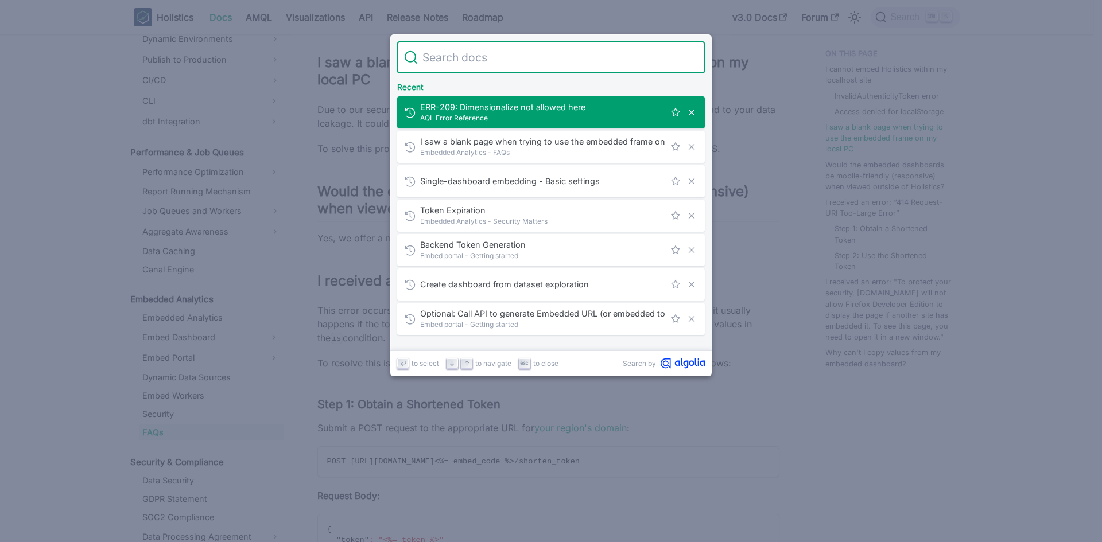
paste input "White-label →"
type input "White-label →"
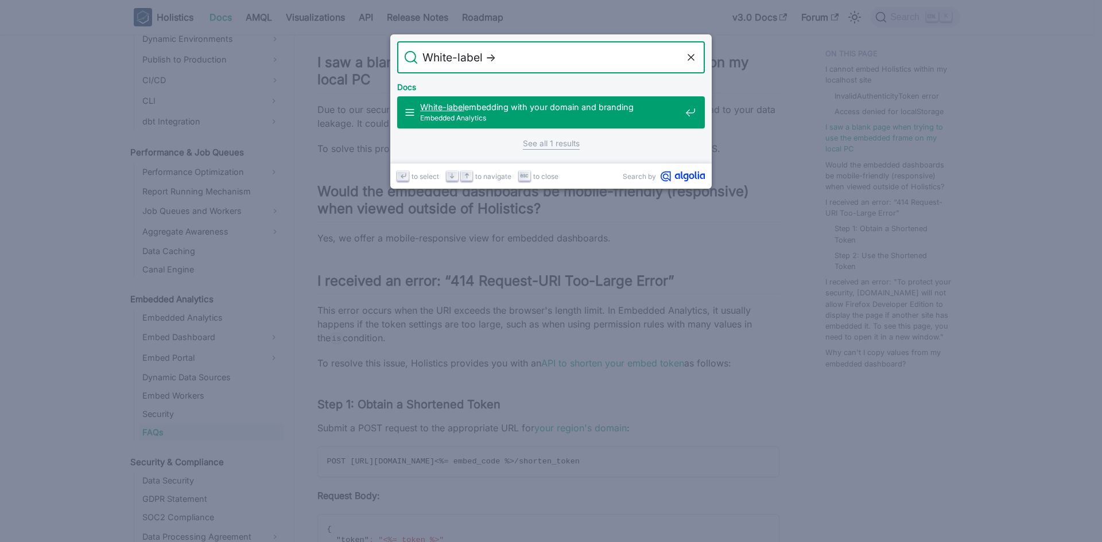
click at [520, 108] on span "White-label embedding with your domain and branding" at bounding box center [550, 107] width 261 height 11
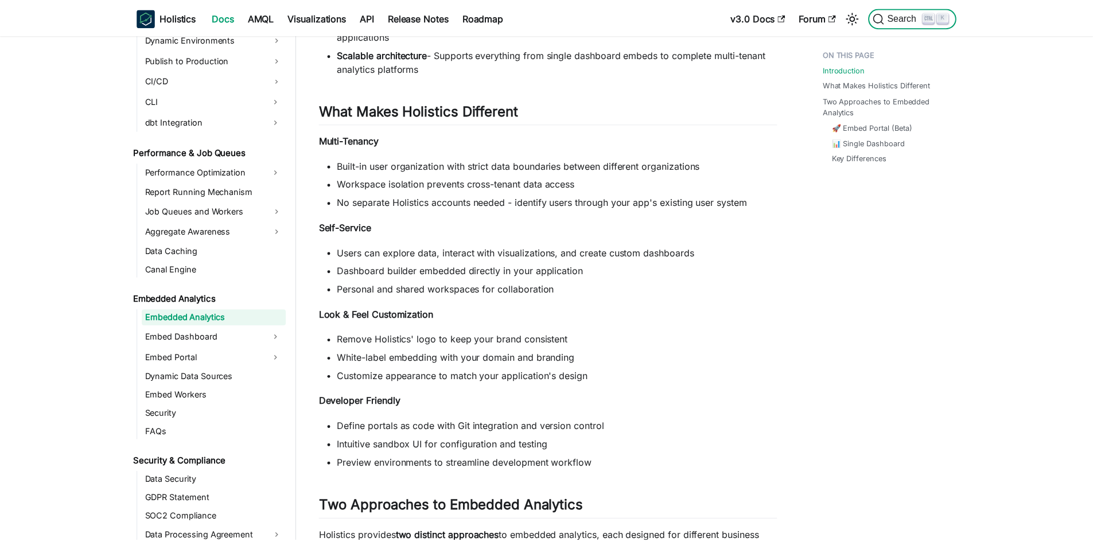
scroll to position [423, 0]
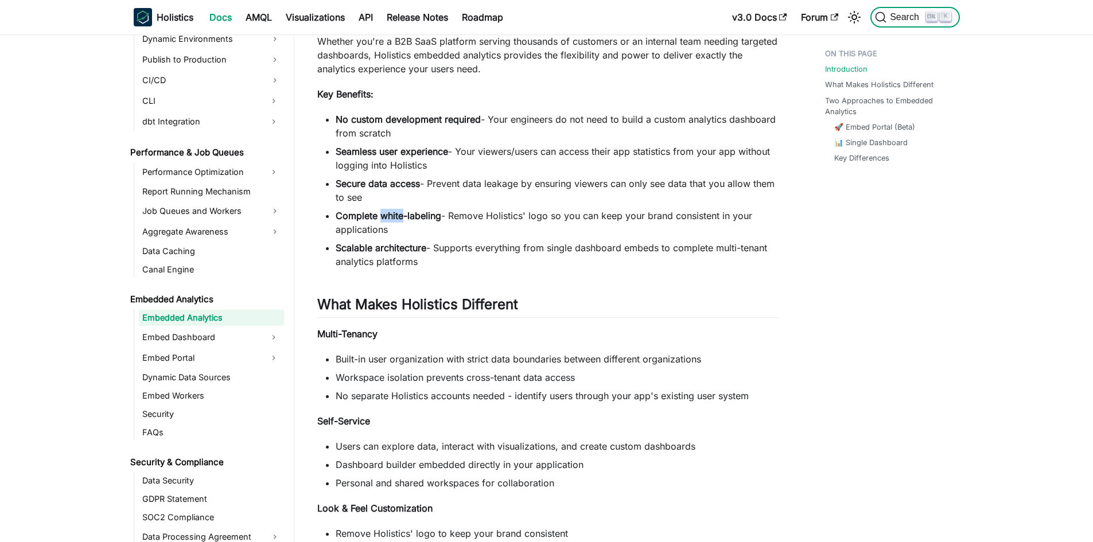
click at [901, 13] on span "Search" at bounding box center [907, 17] width 40 height 10
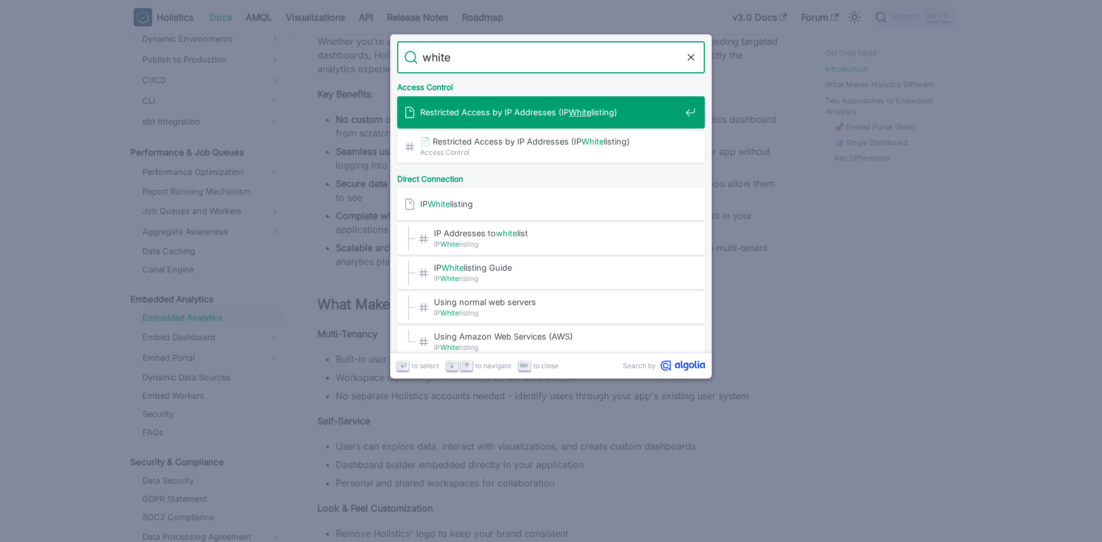
click at [510, 59] on input "white" at bounding box center [551, 57] width 266 height 32
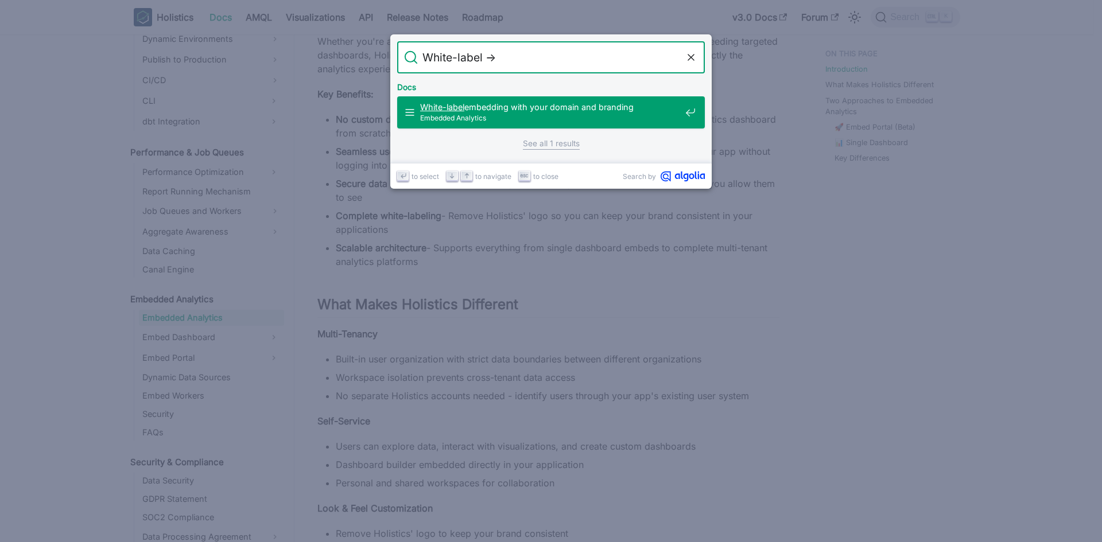
type input "White-label"
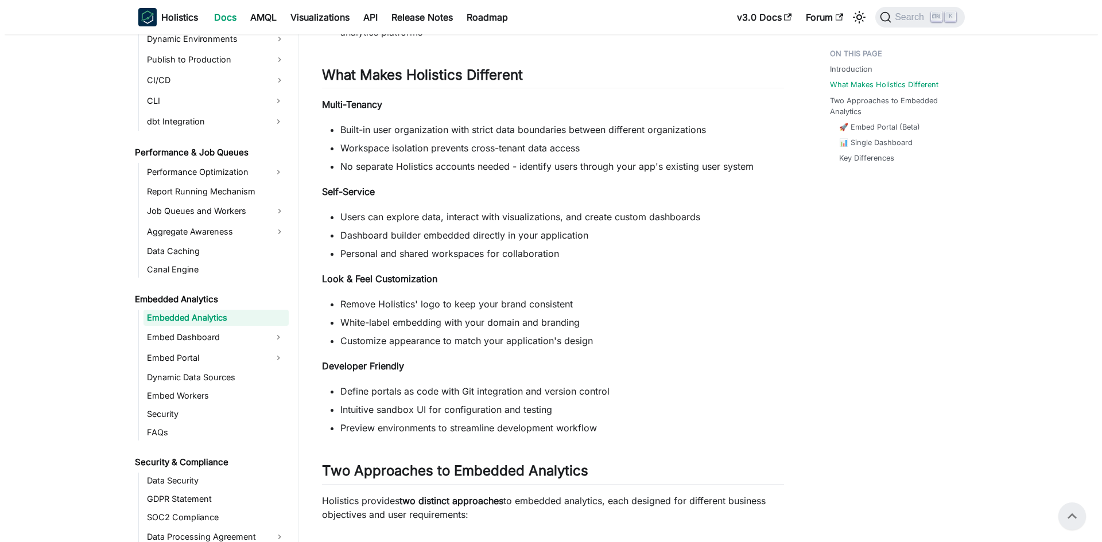
scroll to position [596, 0]
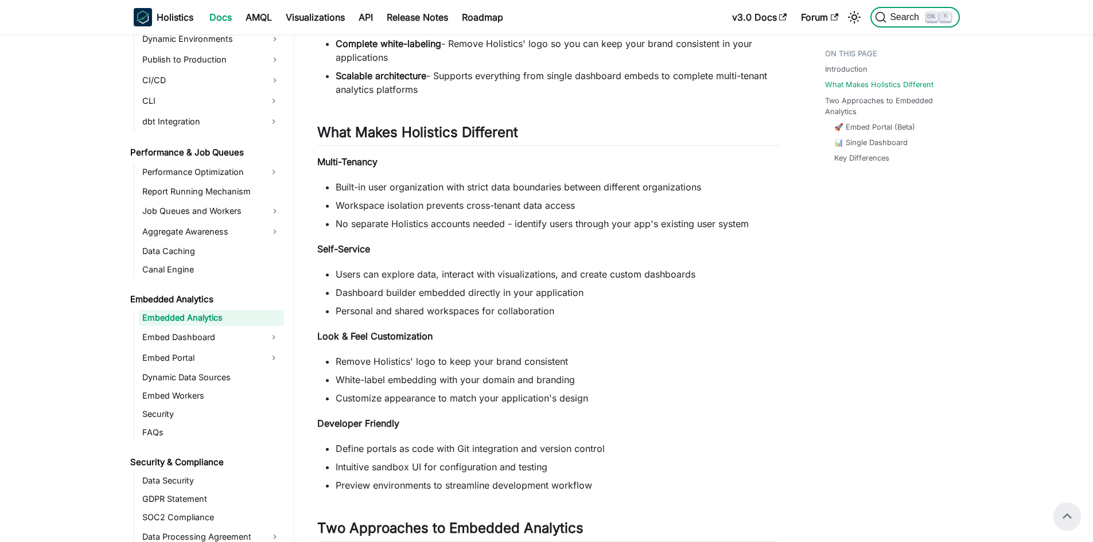
click at [903, 20] on span "Search" at bounding box center [907, 17] width 40 height 10
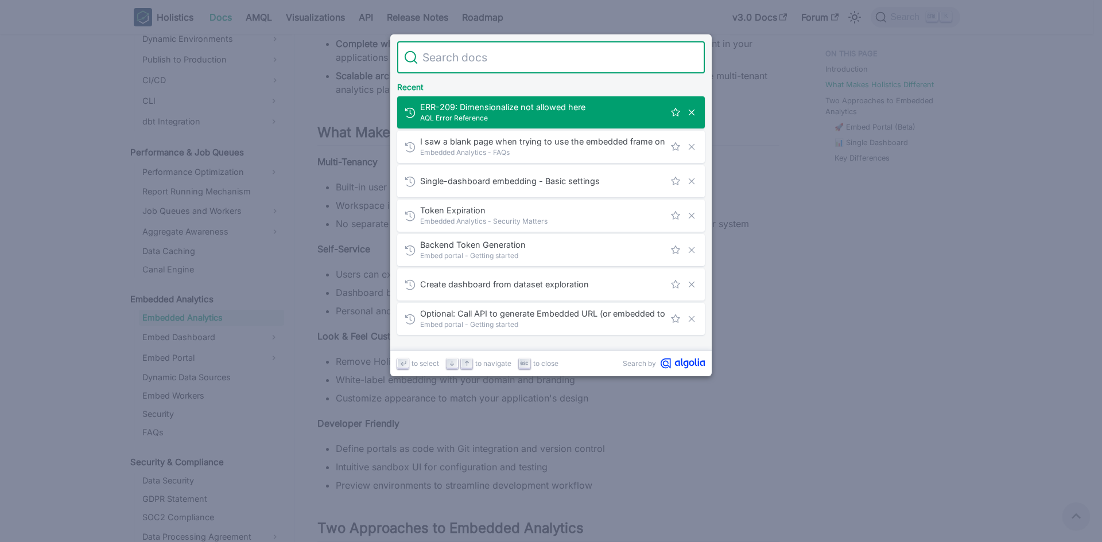
drag, startPoint x: 885, startPoint y: 79, endPoint x: 914, endPoint y: 36, distance: 51.4
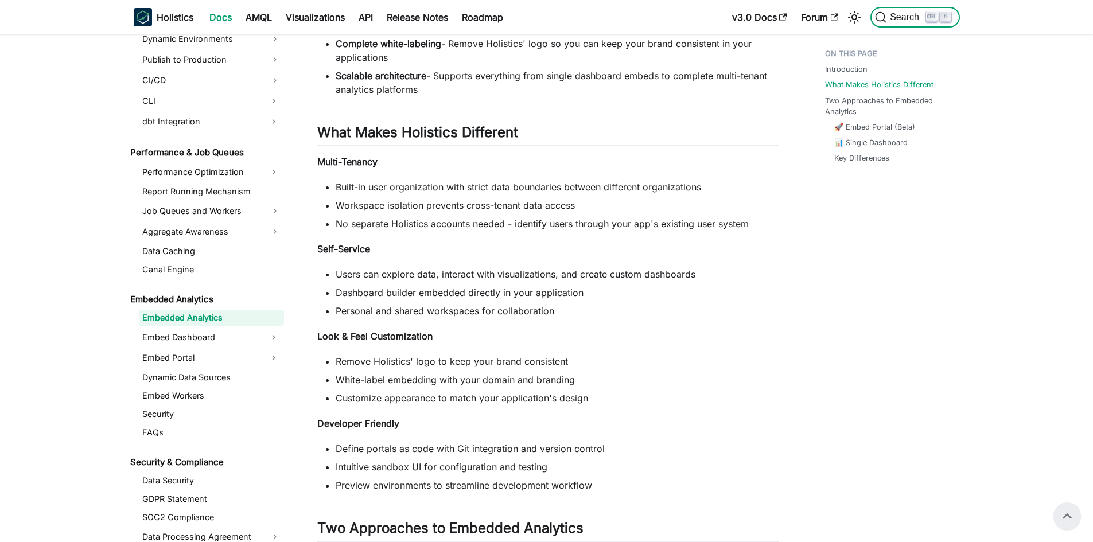
click at [908, 13] on span "Search" at bounding box center [907, 17] width 40 height 10
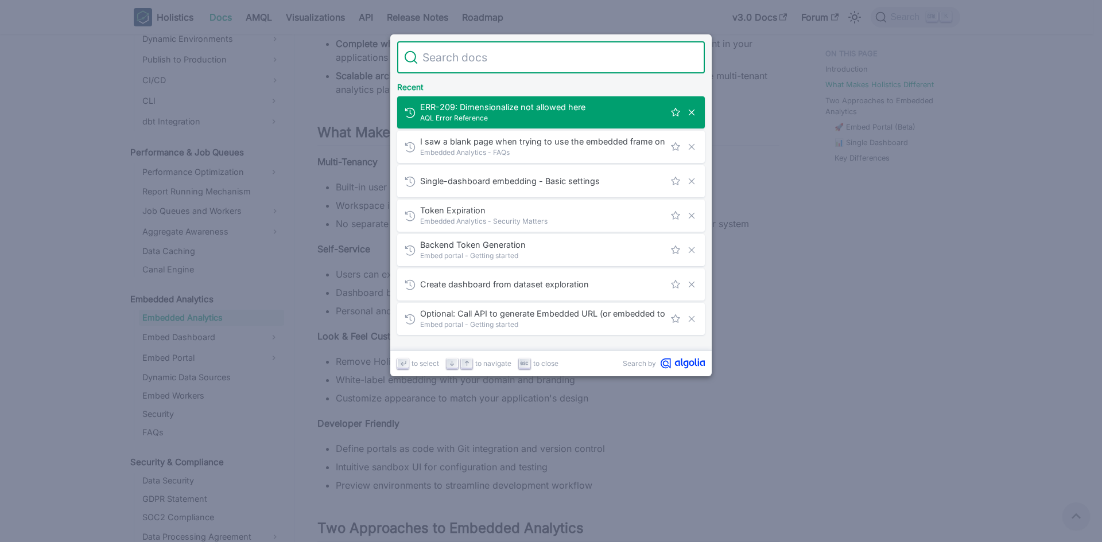
type input "Content Security Policy"
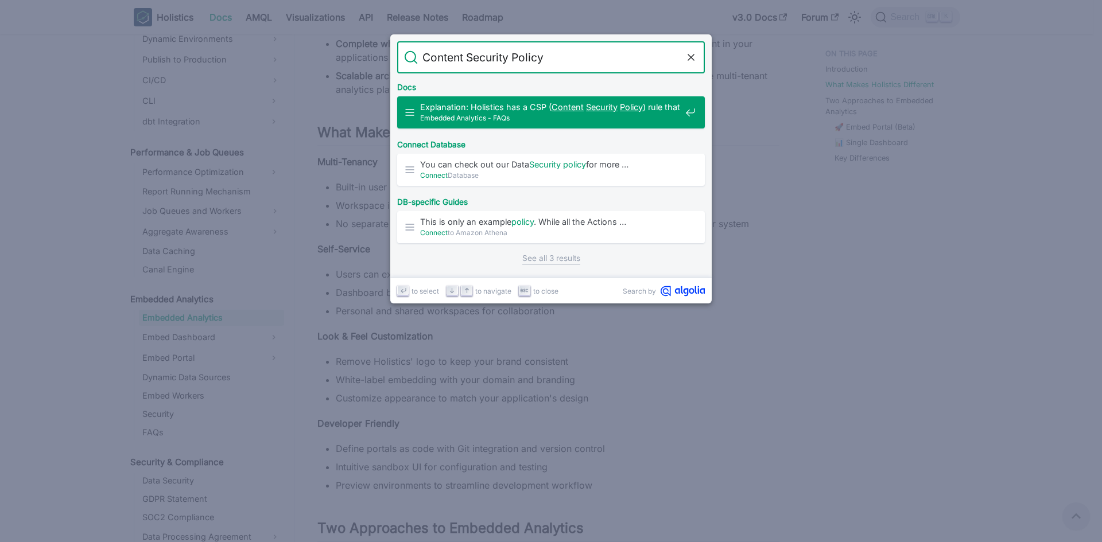
click at [500, 102] on span "Explanation: Holistics has a CSP ( Content Security Policy ) rule that …" at bounding box center [550, 107] width 261 height 11
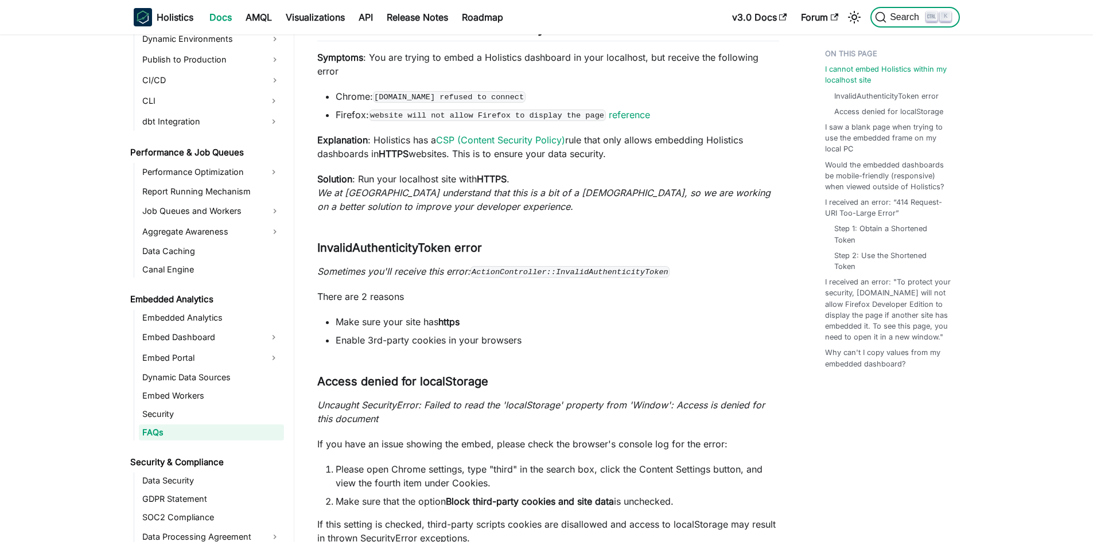
scroll to position [78, 0]
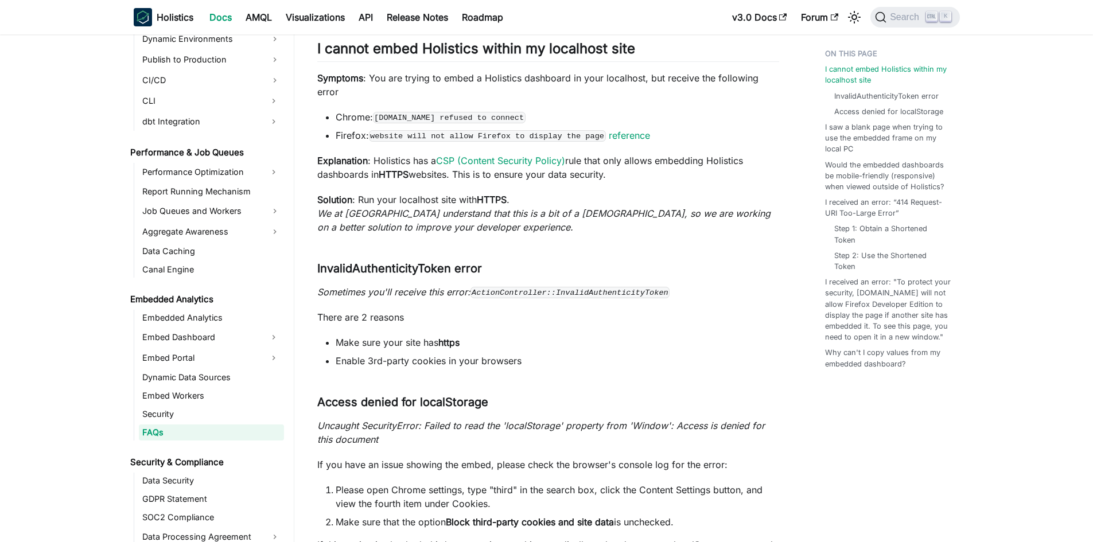
click at [510, 155] on link "CSP (Content Security Policy)" at bounding box center [500, 160] width 129 height 11
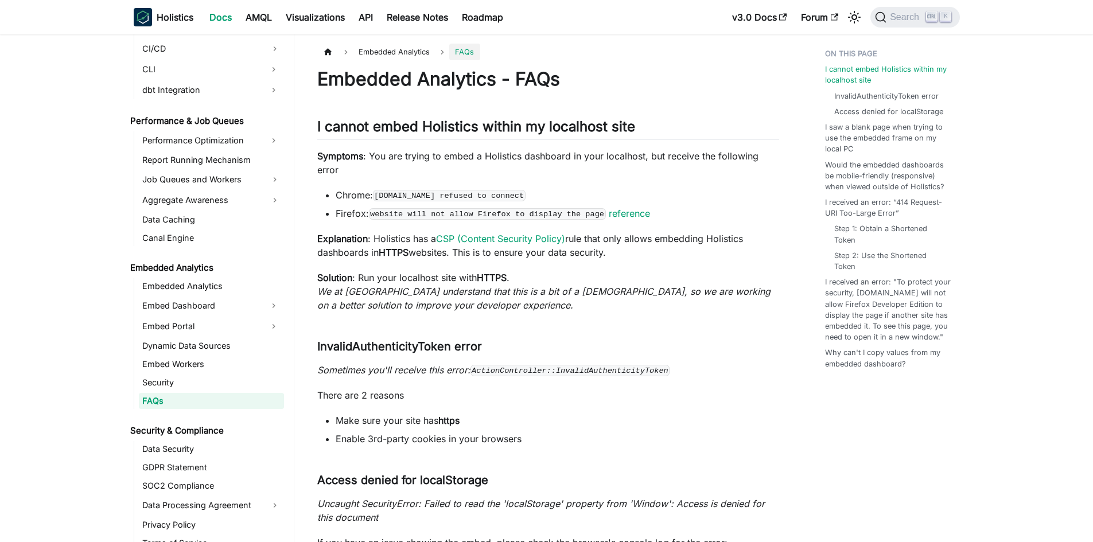
scroll to position [943, 0]
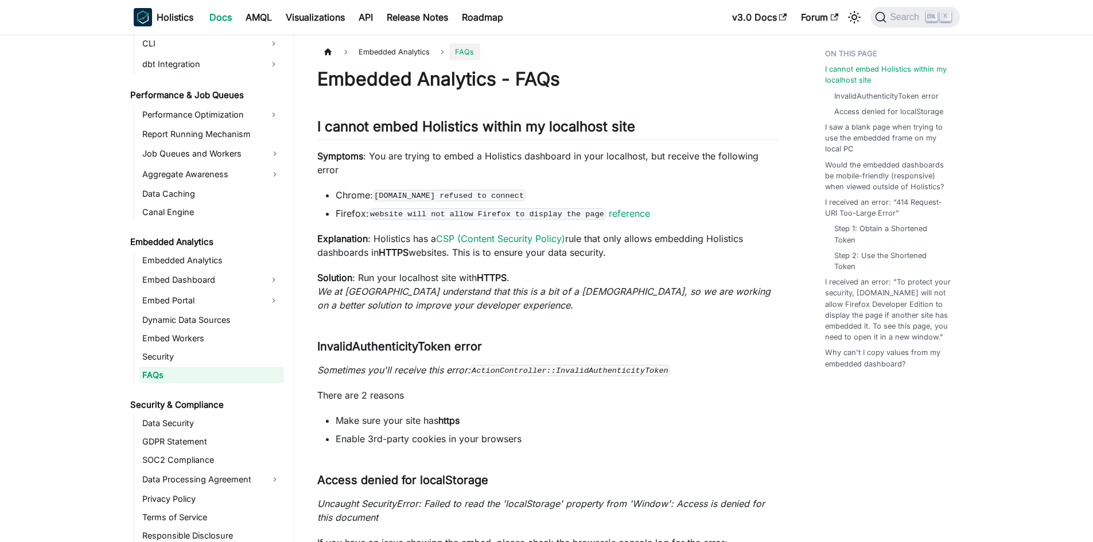
click at [568, 232] on p "Explanation : Holistics has a CSP (Content Security Policy) rule that only allo…" at bounding box center [548, 246] width 462 height 28
click at [609, 208] on link "reference" at bounding box center [629, 213] width 41 height 11
click at [493, 233] on link "CSP (Content Security Policy)" at bounding box center [500, 238] width 129 height 11
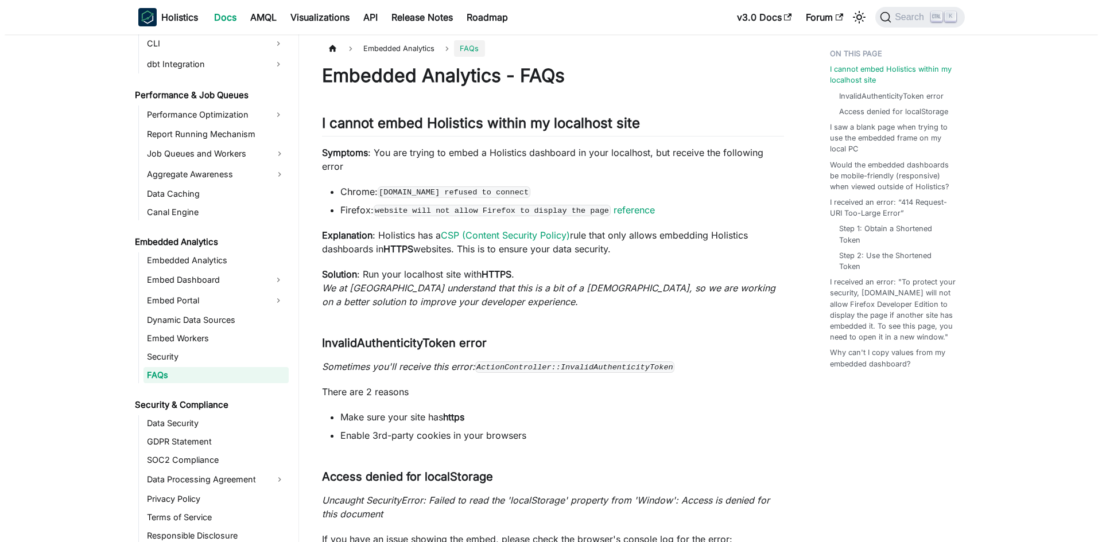
scroll to position [0, 0]
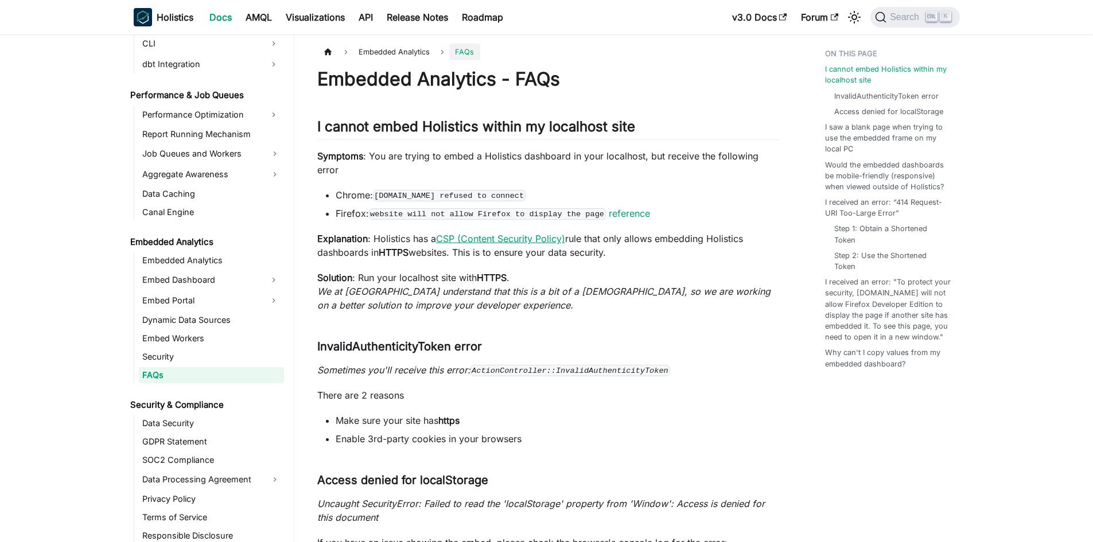
click at [479, 233] on link "CSP (Content Security Policy)" at bounding box center [500, 238] width 129 height 11
click at [898, 23] on button "Search K" at bounding box center [914, 17] width 89 height 21
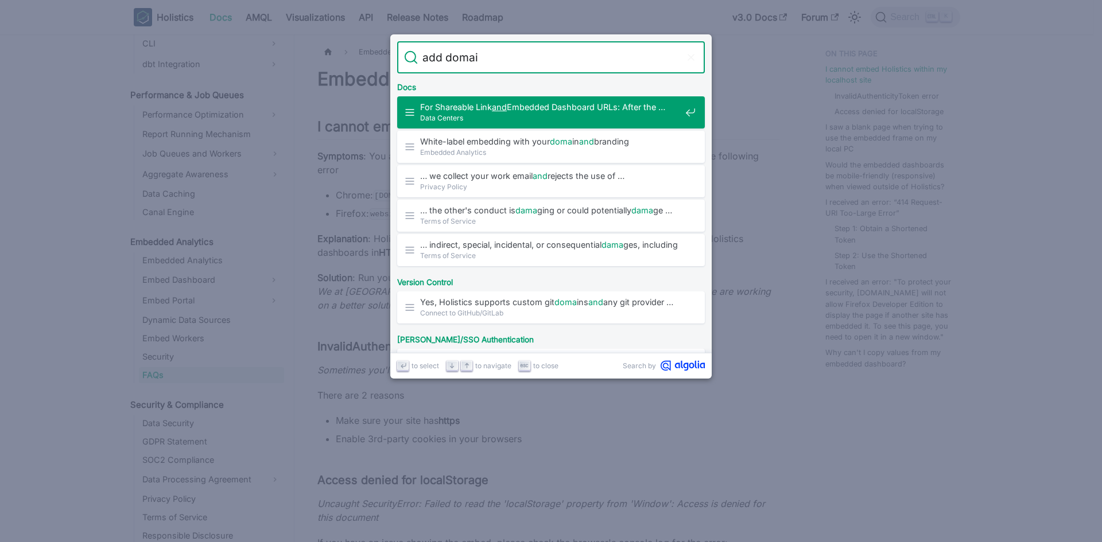
type input "add domain"
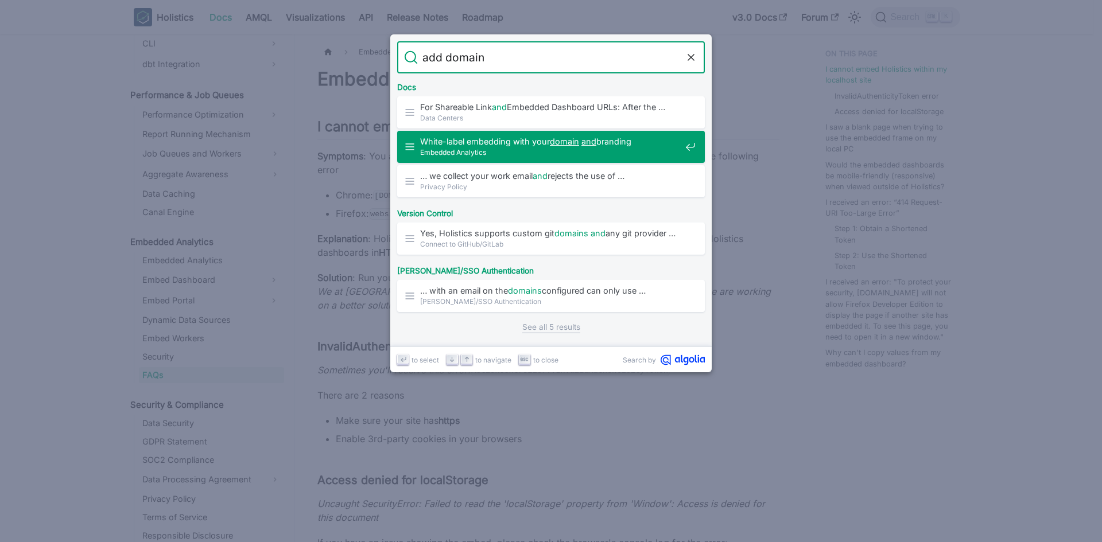
click at [519, 141] on span "White-label embedding with your domain and branding" at bounding box center [550, 141] width 261 height 11
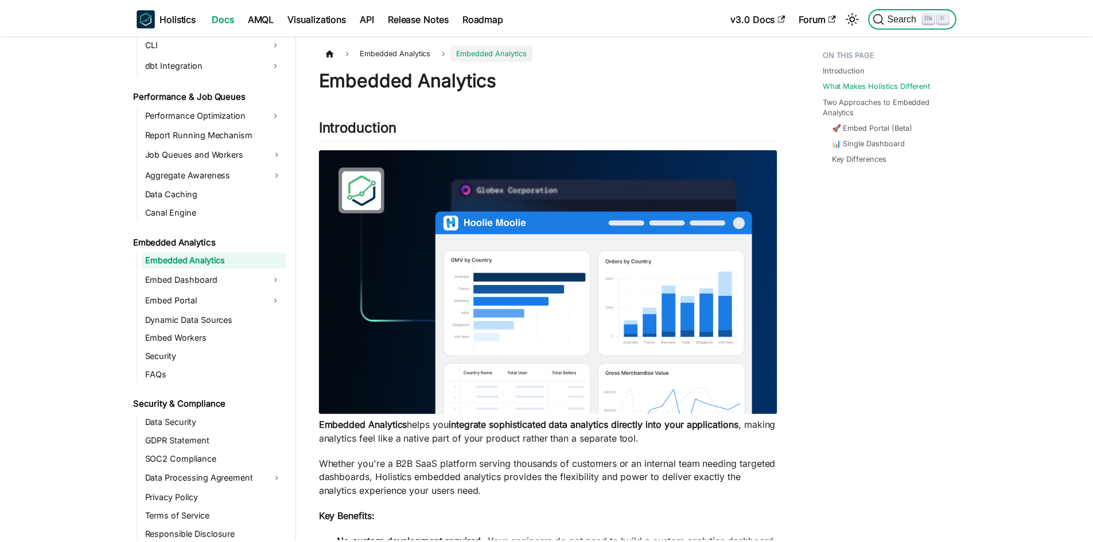
scroll to position [423, 0]
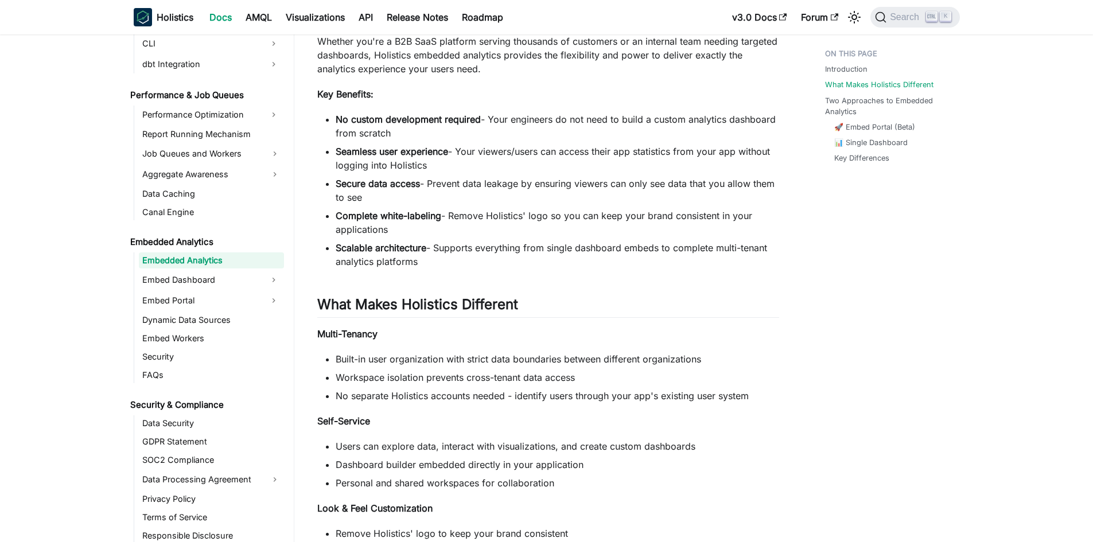
click at [575, 195] on li "Secure data access - Prevent data leakage by ensuring viewers can only see data…" at bounding box center [558, 191] width 444 height 28
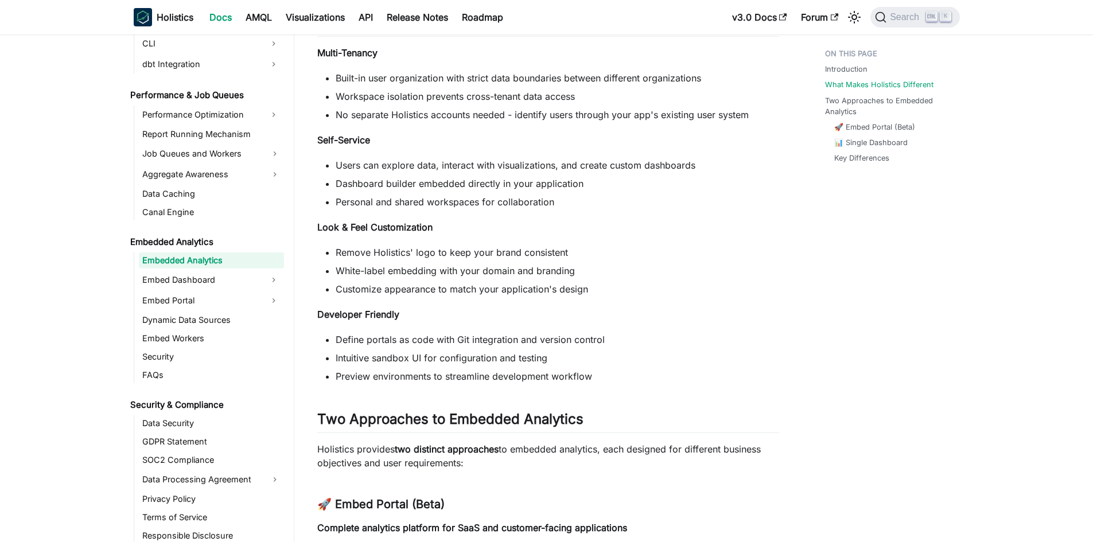
click at [685, 244] on div "Embedded Analytics Introduction ​ Embedded Analytics helps you integrate sophis…" at bounding box center [548, 176] width 462 height 1626
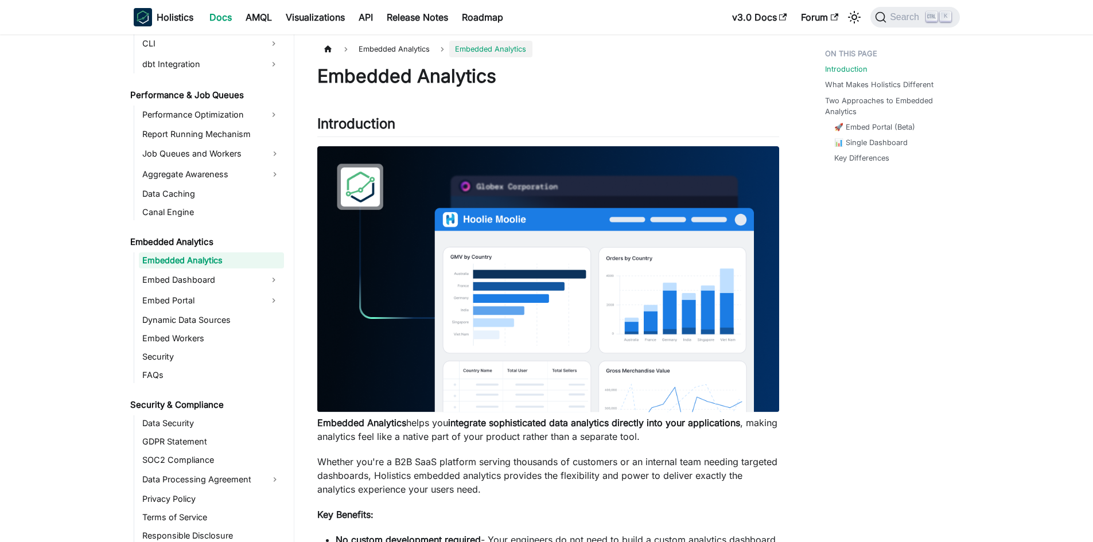
scroll to position [0, 0]
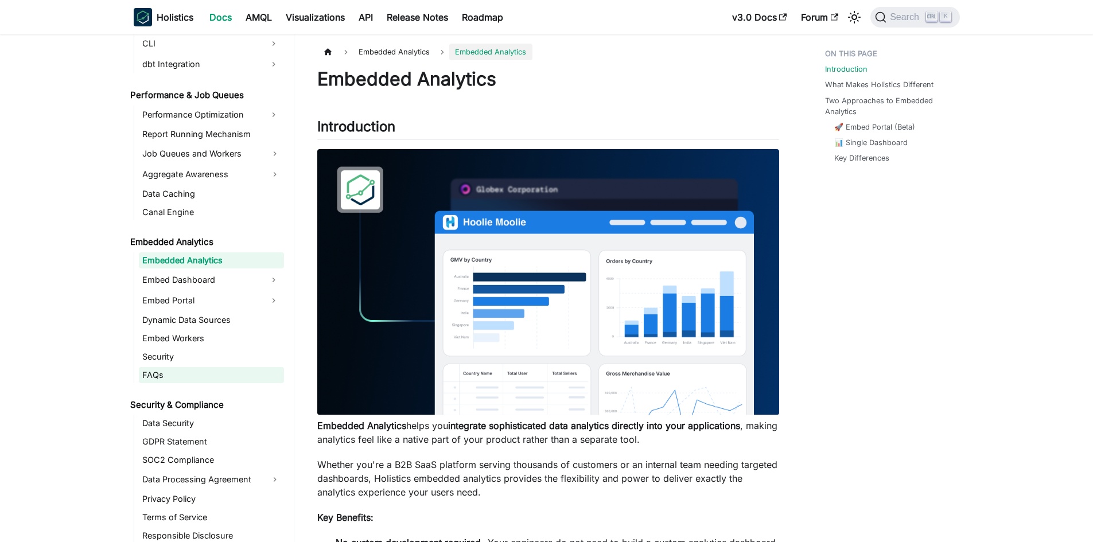
click at [190, 373] on link "FAQs" at bounding box center [211, 375] width 145 height 16
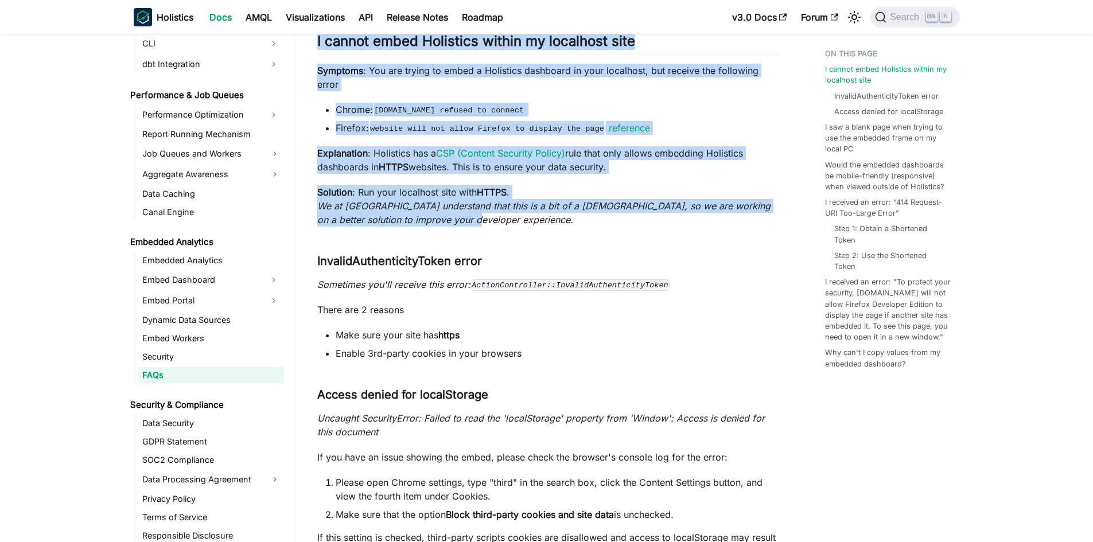
scroll to position [57, 0]
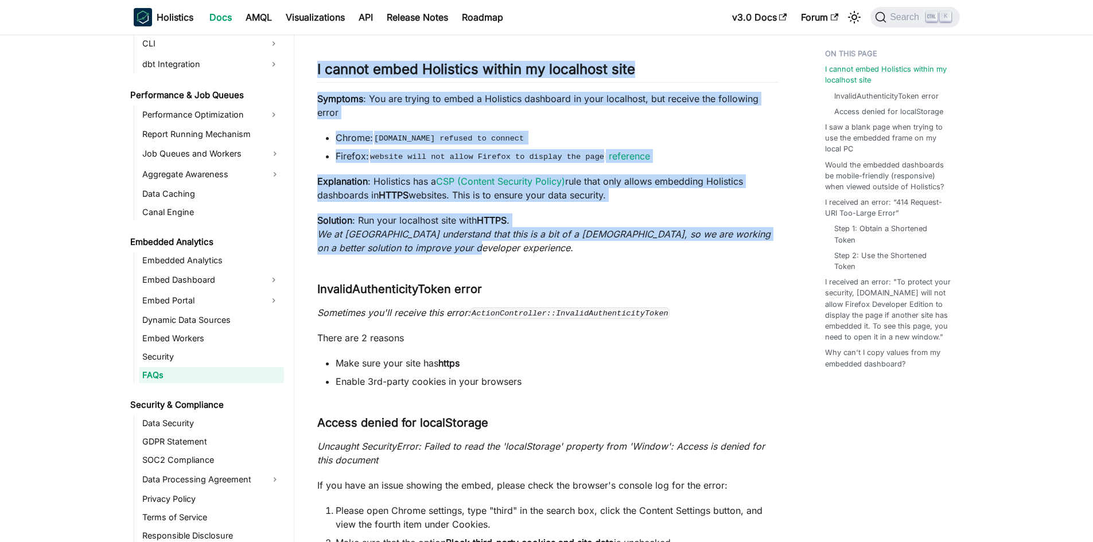
drag, startPoint x: 314, startPoint y: 77, endPoint x: 467, endPoint y: 232, distance: 216.7
copy div "Embedded Analytics - FAQs I cannot embed Holistics within my localhost site ​ S…"
click at [495, 240] on p "Solution : Run your localhost site with HTTPS . We at Holistics understand that…" at bounding box center [548, 233] width 462 height 41
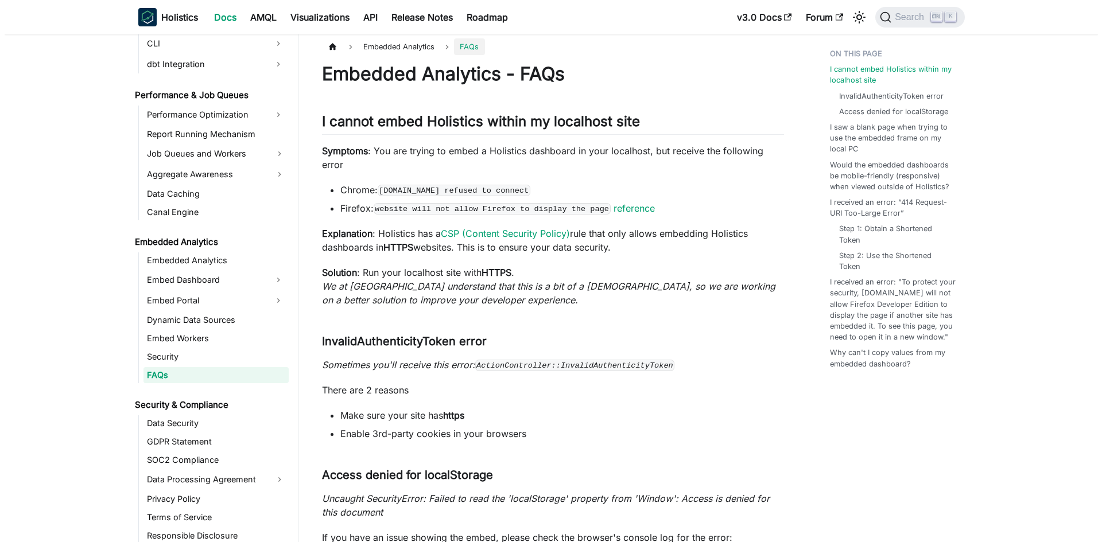
scroll to position [0, 0]
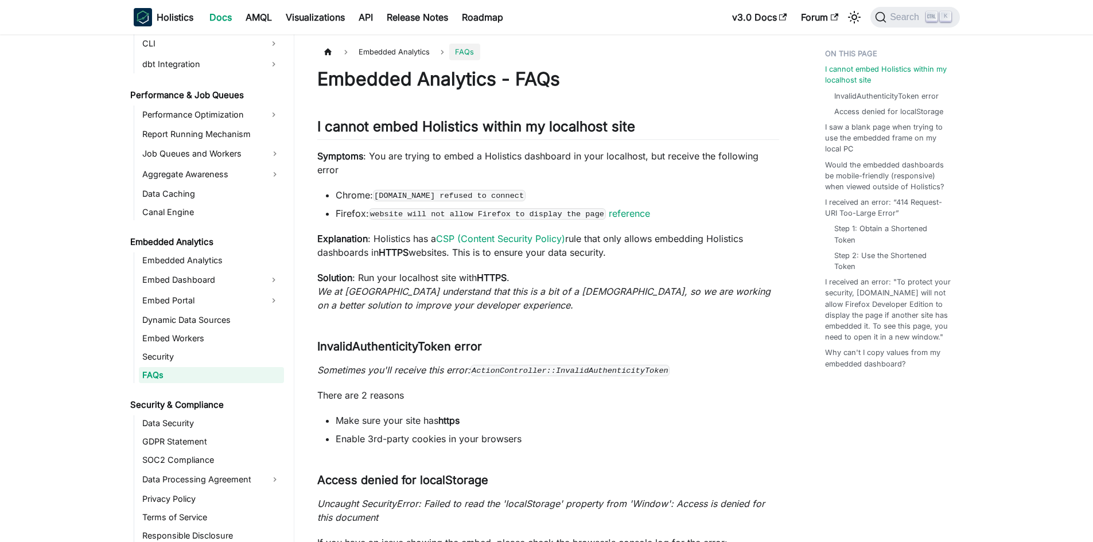
click at [615, 190] on ul "Chrome: holistics.io refused to connect Firefox: website will not allow Firefox…" at bounding box center [548, 204] width 462 height 32
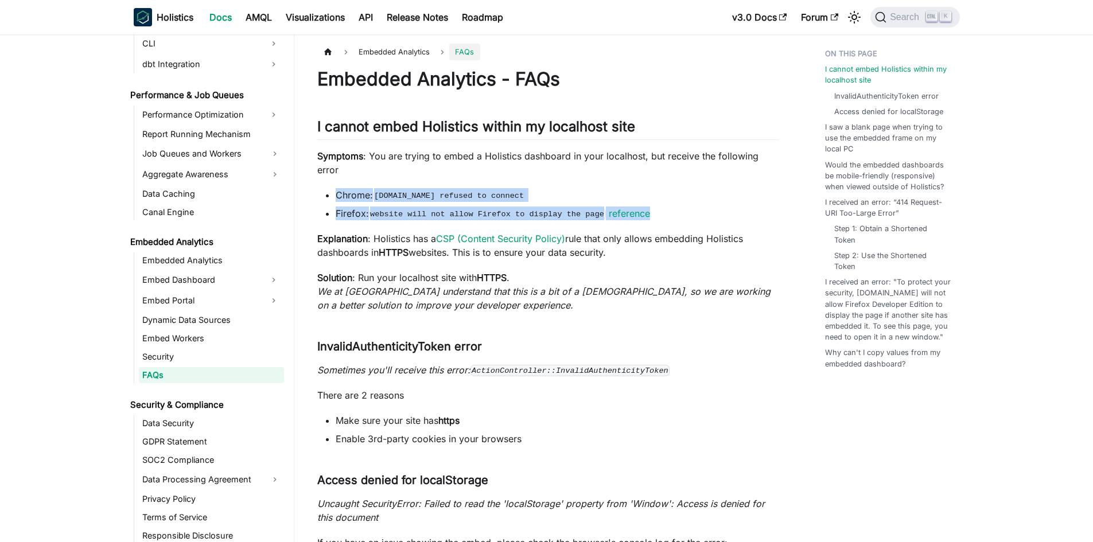
drag, startPoint x: 660, startPoint y: 197, endPoint x: 332, endPoint y: 177, distance: 329.4
click at [332, 188] on ul "Chrome: holistics.io refused to connect Firefox: website will not allow Firefox…" at bounding box center [548, 204] width 462 height 32
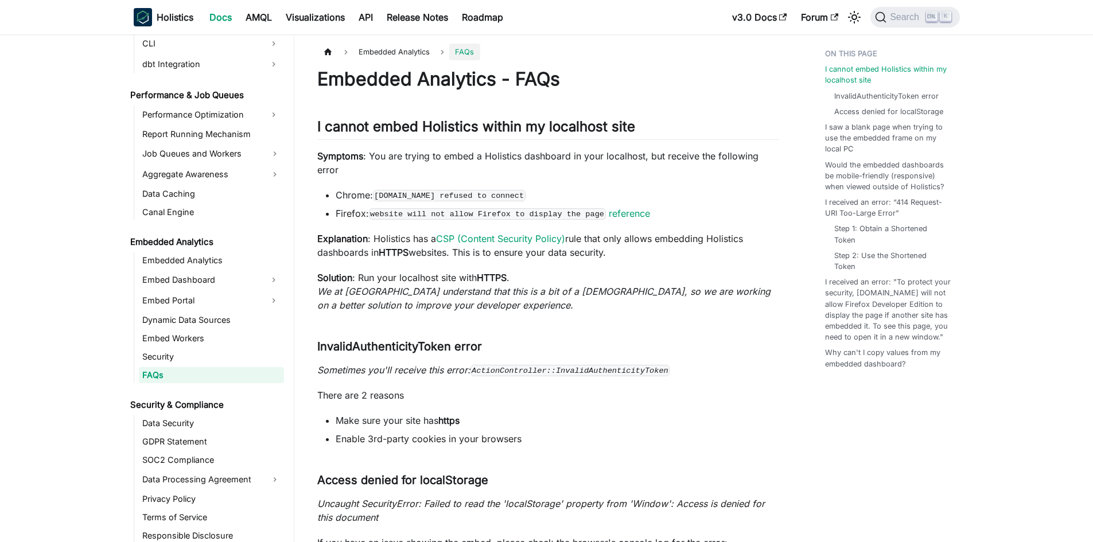
click at [706, 271] on p "Solution : Run your localhost site with HTTPS . We at Holistics understand that…" at bounding box center [548, 291] width 462 height 41
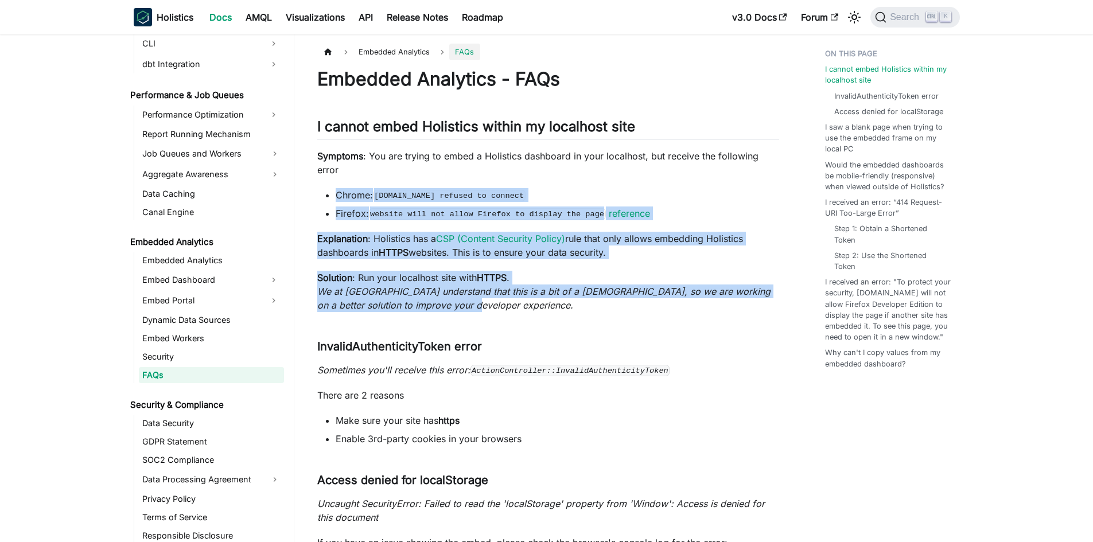
drag, startPoint x: 502, startPoint y: 293, endPoint x: 317, endPoint y: 182, distance: 215.4
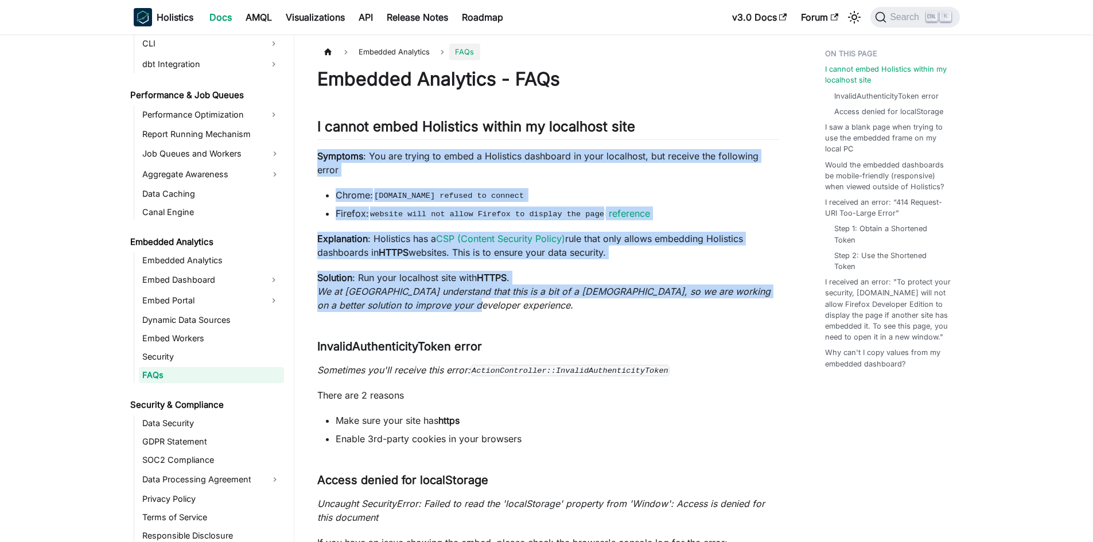
drag, startPoint x: 325, startPoint y: 151, endPoint x: 313, endPoint y: 151, distance: 12.1
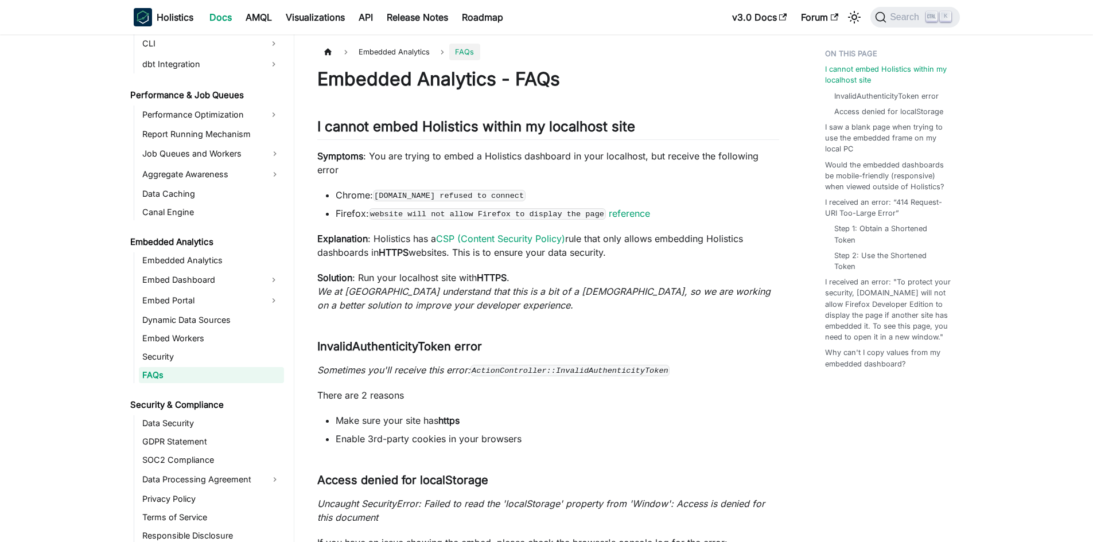
drag, startPoint x: 644, startPoint y: 237, endPoint x: 640, endPoint y: 228, distance: 10.0
click at [645, 236] on p "Explanation : Holistics has a CSP (Content Security Policy) rule that only allo…" at bounding box center [548, 246] width 462 height 28
click at [628, 158] on p "Symptoms : You are trying to embed a Holistics dashboard in your localhost, but…" at bounding box center [548, 163] width 462 height 28
copy p "localhost"
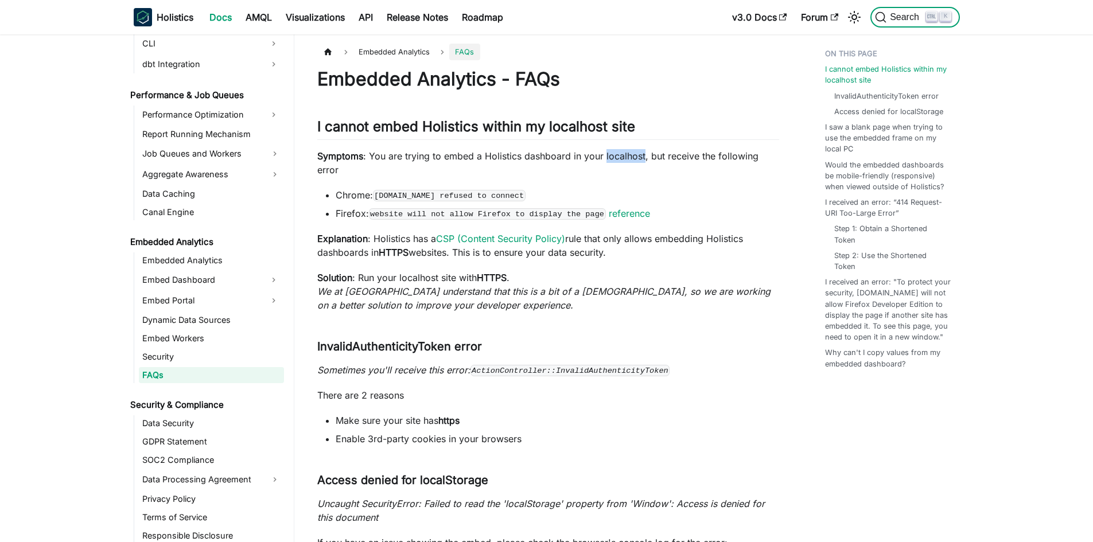
click at [896, 20] on span "Search" at bounding box center [907, 17] width 40 height 10
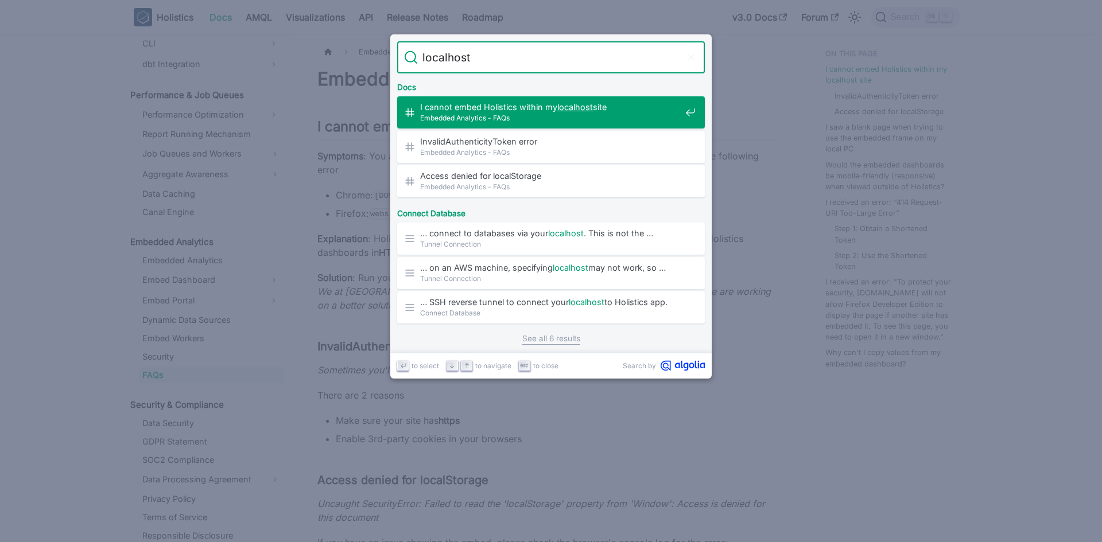
click at [526, 60] on input "localhost" at bounding box center [551, 57] width 266 height 32
click at [535, 103] on span "I cannot embed Holistics within my localhost site​" at bounding box center [550, 107] width 261 height 11
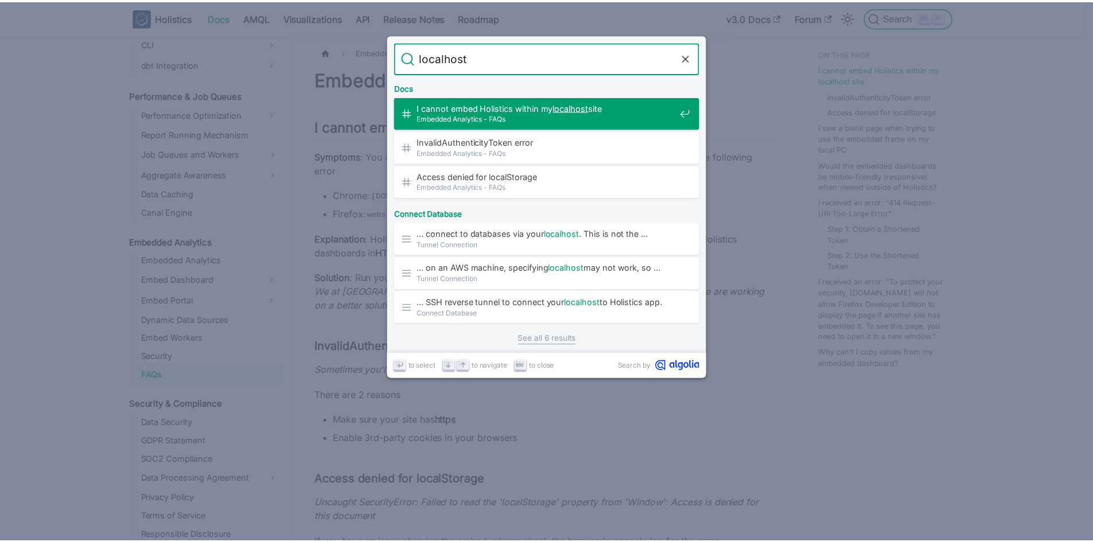
scroll to position [78, 0]
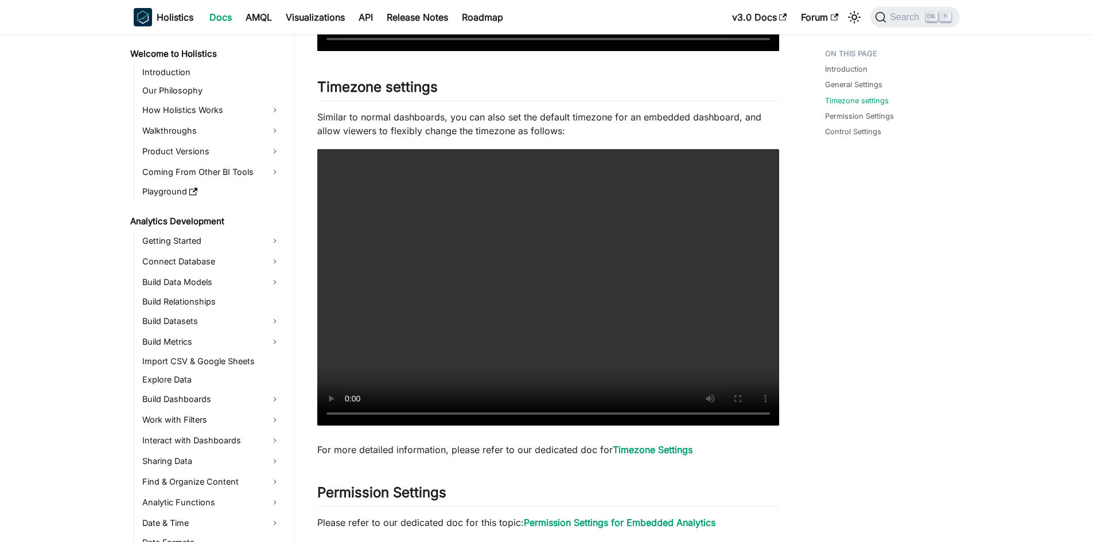
scroll to position [1078, 0]
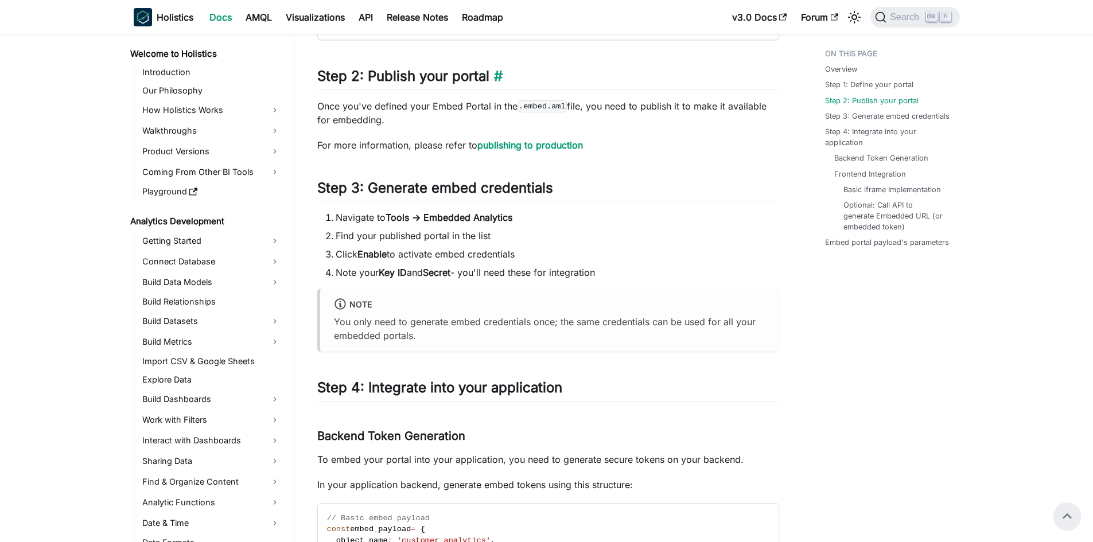
drag, startPoint x: 501, startPoint y: 126, endPoint x: 363, endPoint y: 78, distance: 146.3
click at [363, 78] on div "Embed portal - Getting started BETA FEATURE This is a Beta feature. The documen…" at bounding box center [548, 411] width 462 height 1977
click at [391, 129] on div "Embed portal - Getting started BETA FEATURE This is a Beta feature. The documen…" at bounding box center [548, 411] width 462 height 1977
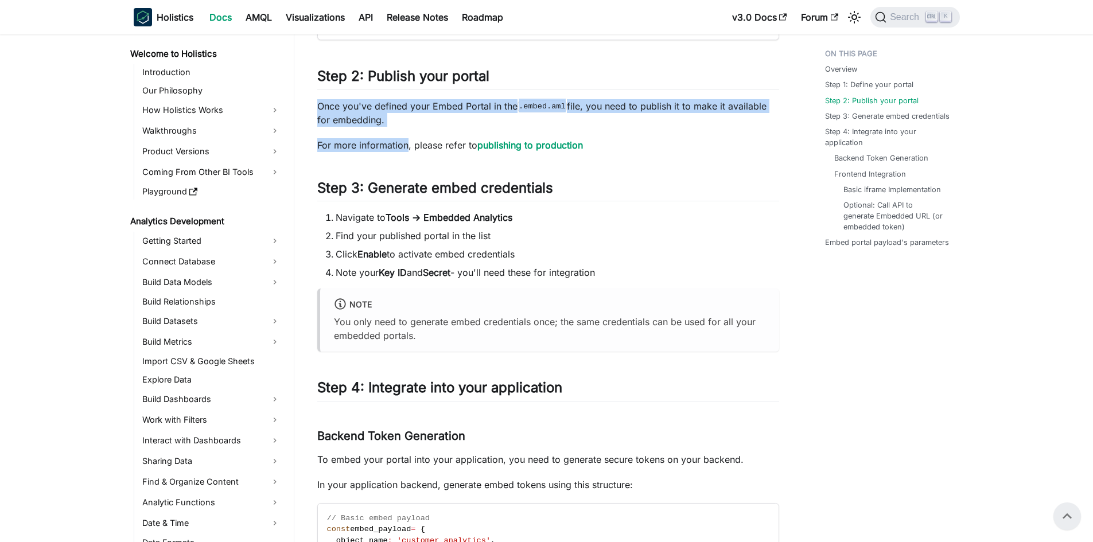
drag, startPoint x: 391, startPoint y: 129, endPoint x: 320, endPoint y: 95, distance: 78.6
click at [320, 95] on div "Embed portal - Getting started BETA FEATURE This is a Beta feature. The documen…" at bounding box center [548, 411] width 462 height 1977
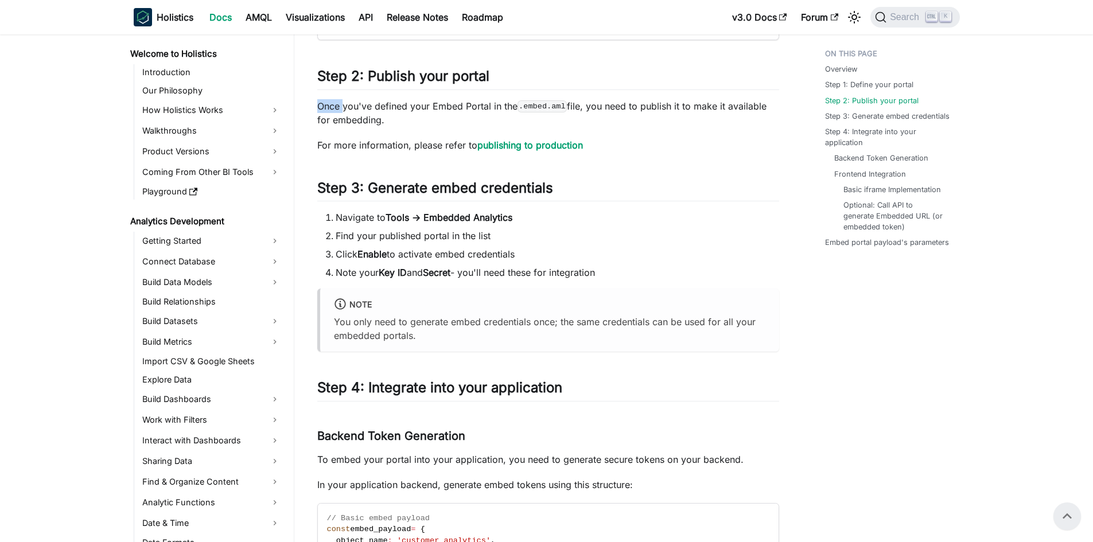
click at [320, 95] on div "Embed portal - Getting started BETA FEATURE This is a Beta feature. The documen…" at bounding box center [548, 411] width 462 height 1977
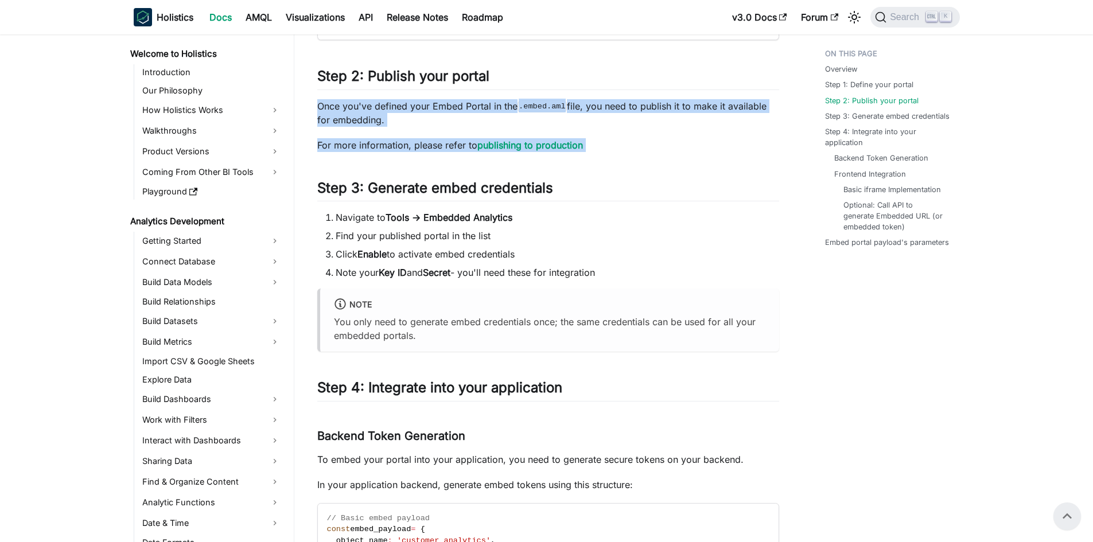
drag, startPoint x: 320, startPoint y: 95, endPoint x: 607, endPoint y: 145, distance: 290.7
click at [607, 145] on div "Embed portal - Getting started BETA FEATURE This is a Beta feature. The documen…" at bounding box center [548, 411] width 462 height 1977
click at [434, 142] on p "For more information, please refer to publishing to production" at bounding box center [548, 145] width 462 height 14
